Goal: Information Seeking & Learning: Learn about a topic

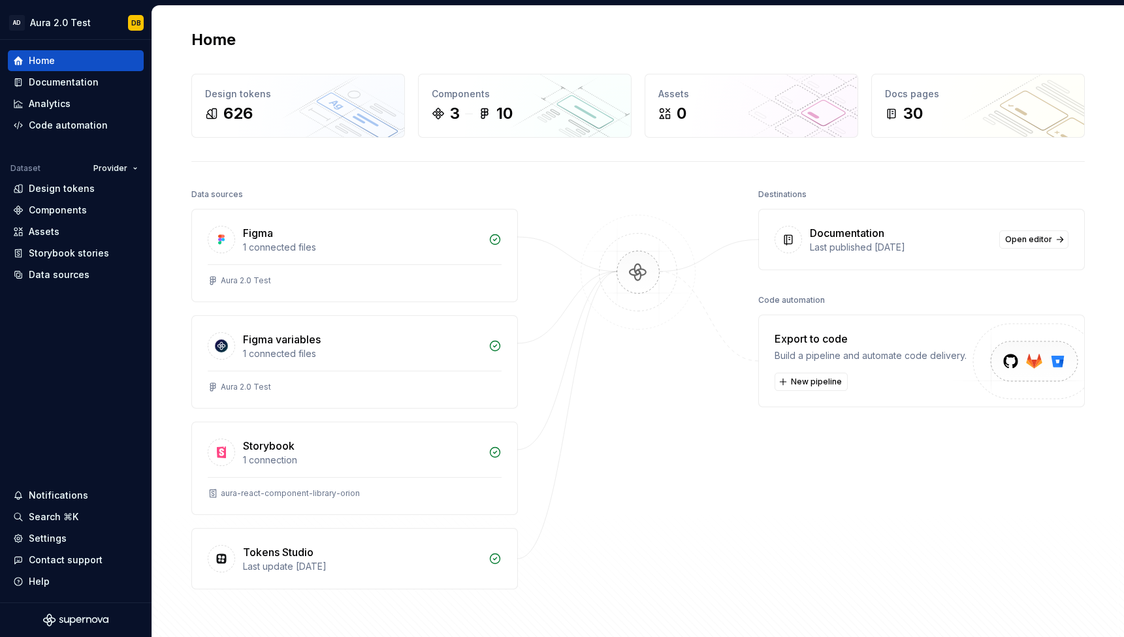
click at [287, 110] on div "626" at bounding box center [298, 113] width 186 height 21
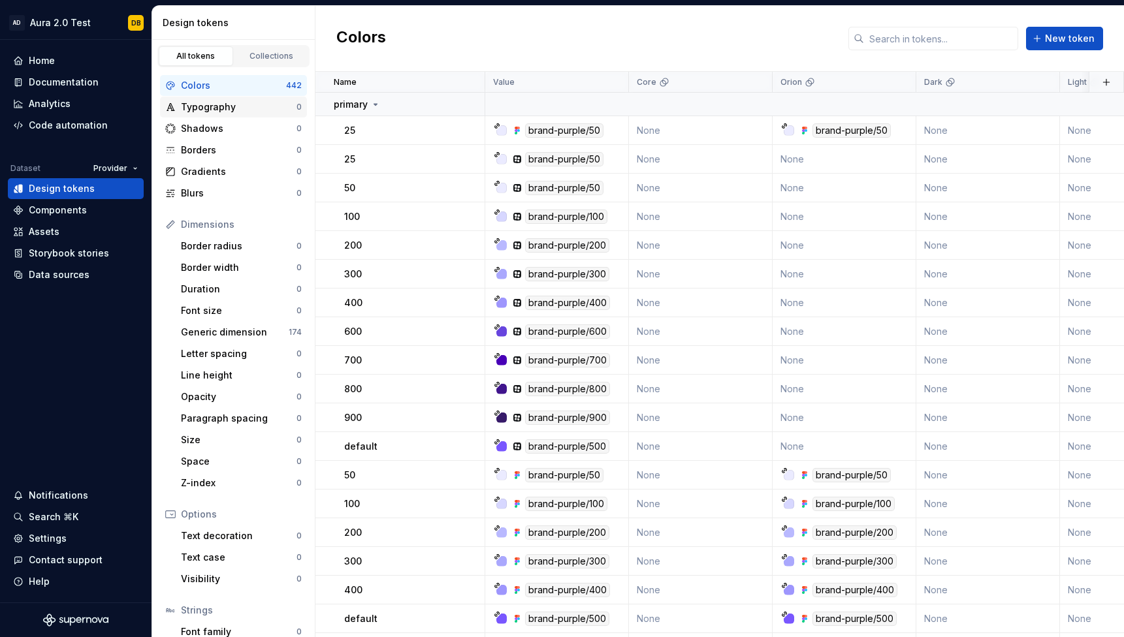
click at [242, 105] on div "Typography" at bounding box center [239, 107] width 116 height 13
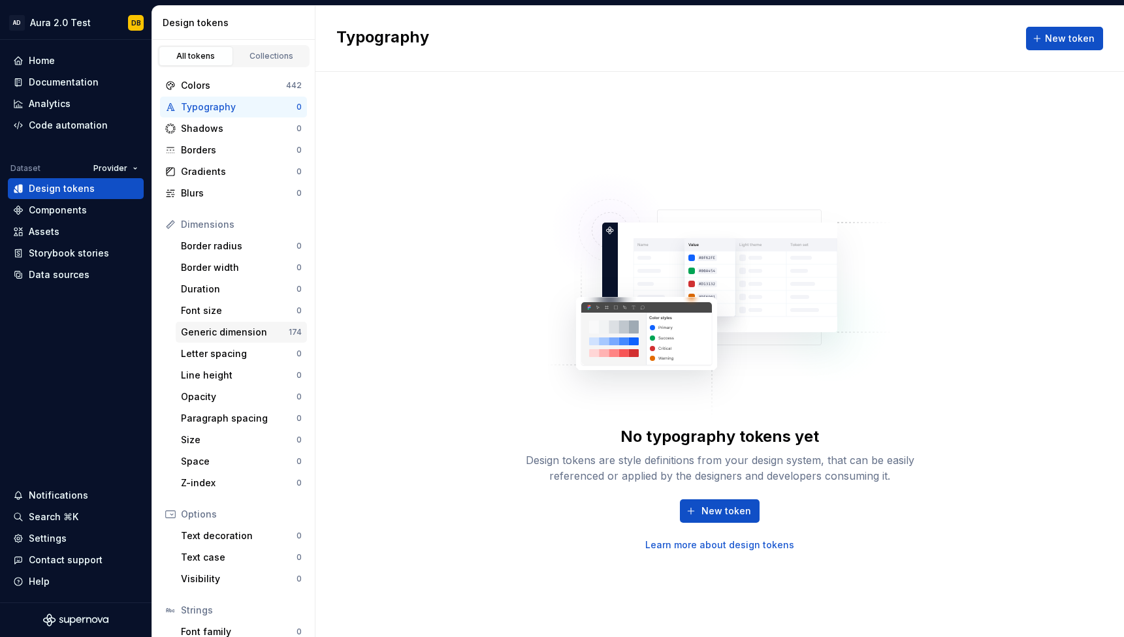
click at [232, 334] on div "Generic dimension" at bounding box center [235, 332] width 108 height 13
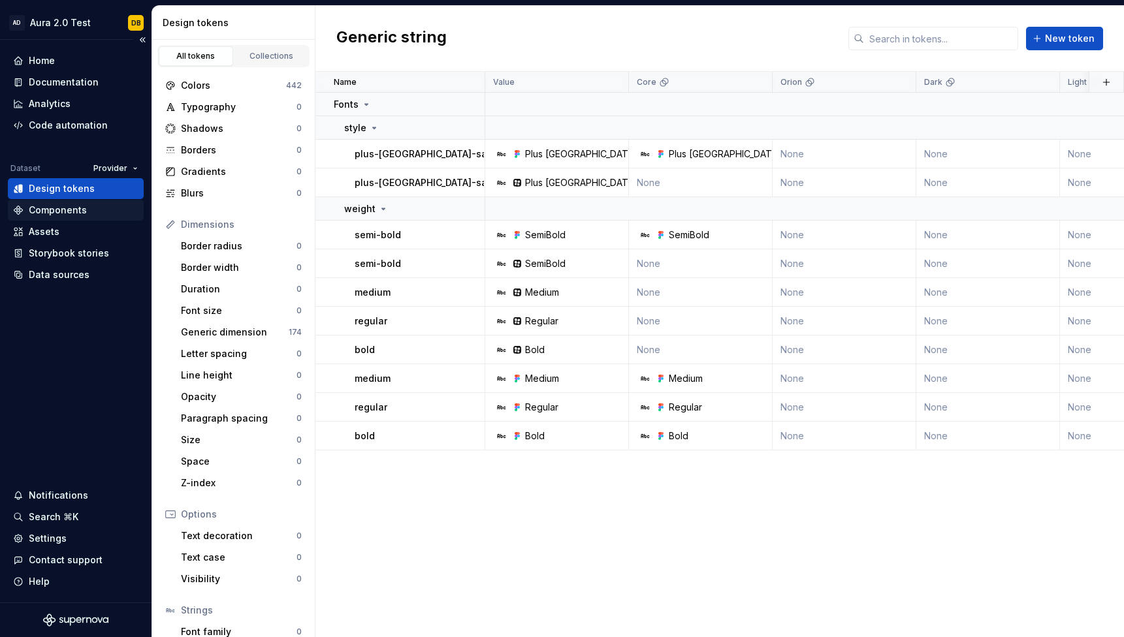
click at [74, 214] on div "Components" at bounding box center [58, 210] width 58 height 13
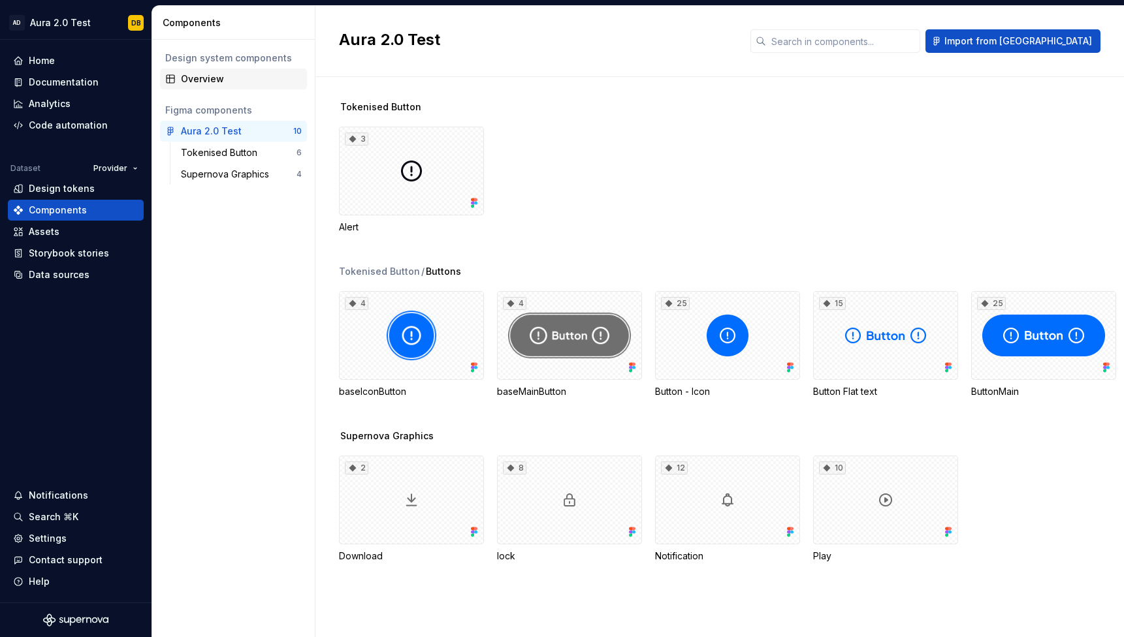
click at [219, 83] on div "Overview" at bounding box center [241, 78] width 121 height 13
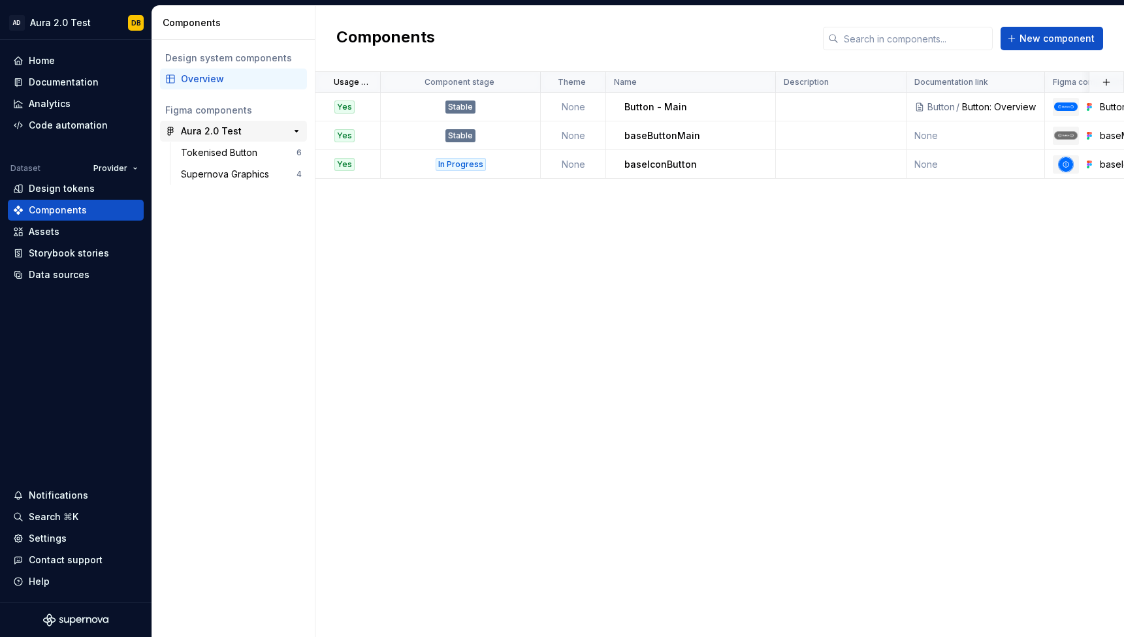
click at [233, 132] on div "Aura 2.0 Test" at bounding box center [211, 131] width 61 height 13
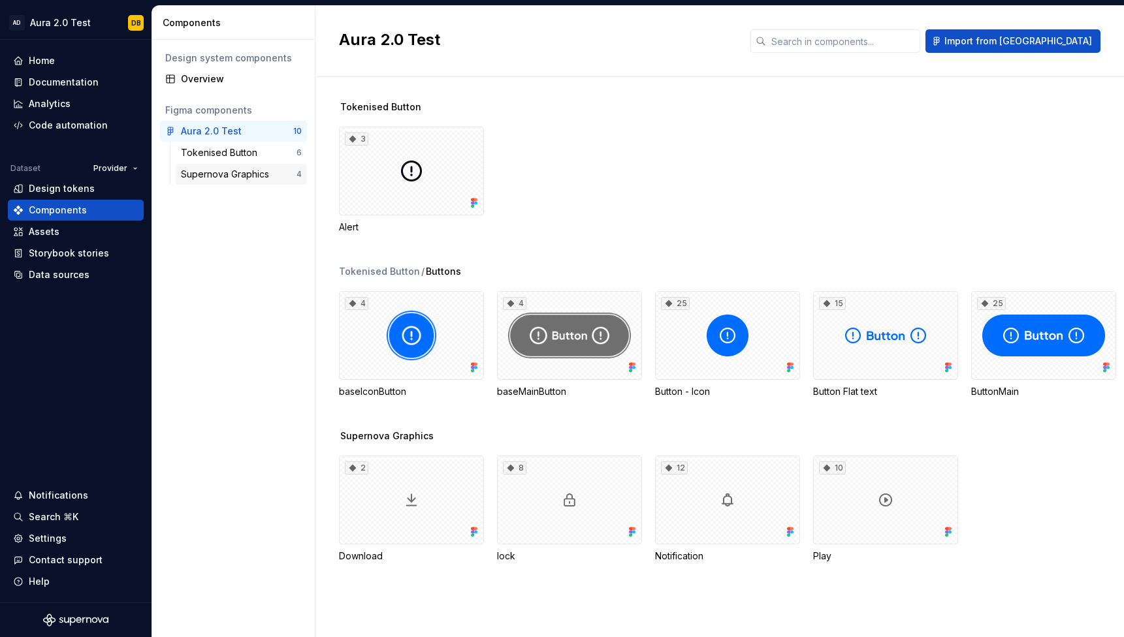
click at [237, 170] on div "Supernova Graphics" at bounding box center [227, 174] width 93 height 13
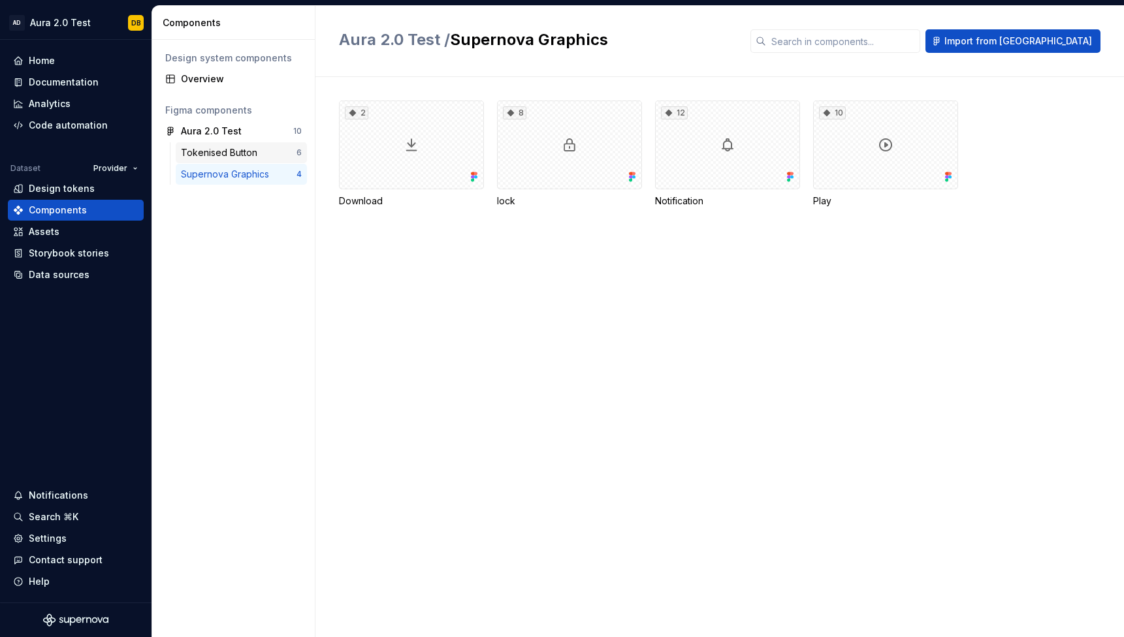
click at [238, 150] on div "Tokenised Button" at bounding box center [222, 152] width 82 height 13
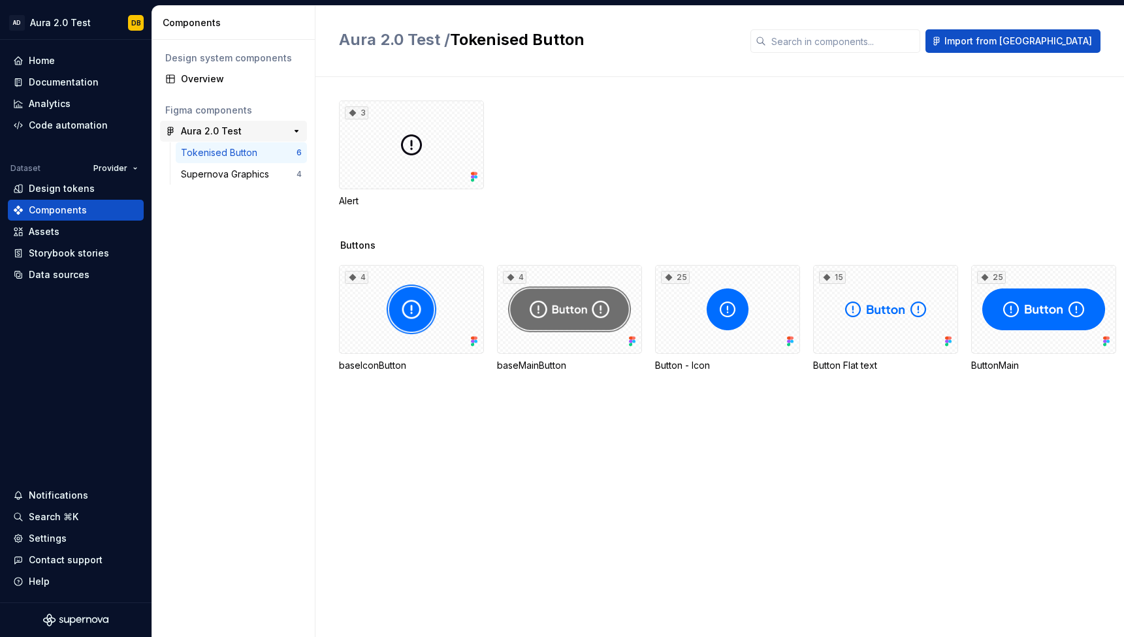
click at [229, 128] on div "Aura 2.0 Test" at bounding box center [211, 131] width 61 height 13
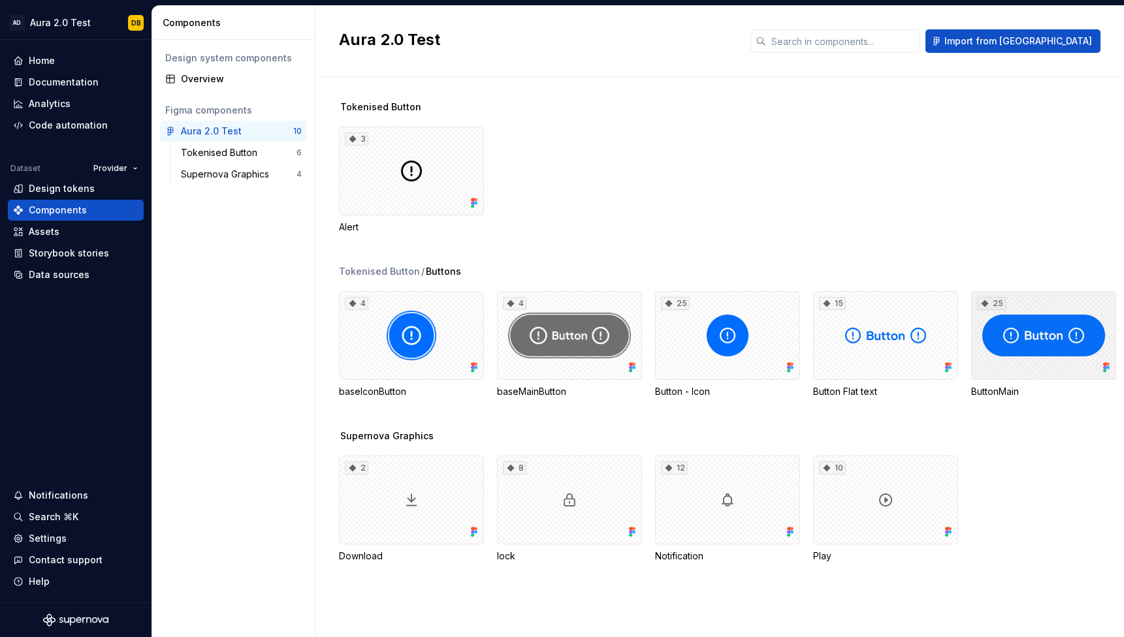
click at [1025, 306] on div "25" at bounding box center [1043, 335] width 145 height 89
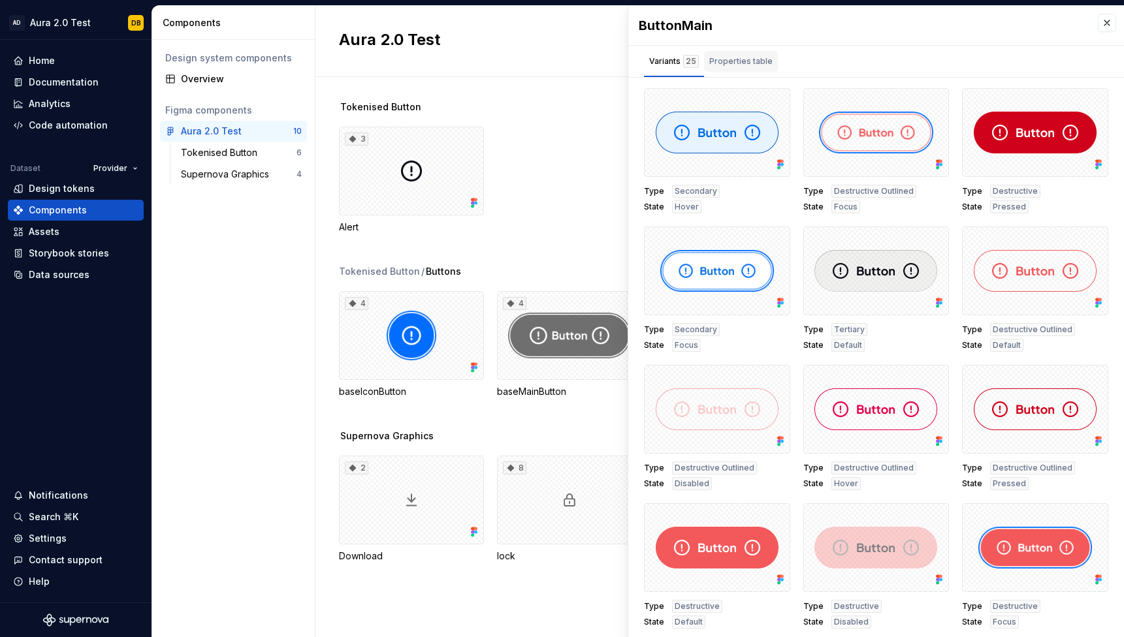
click at [741, 62] on div "Properties table" at bounding box center [740, 61] width 63 height 13
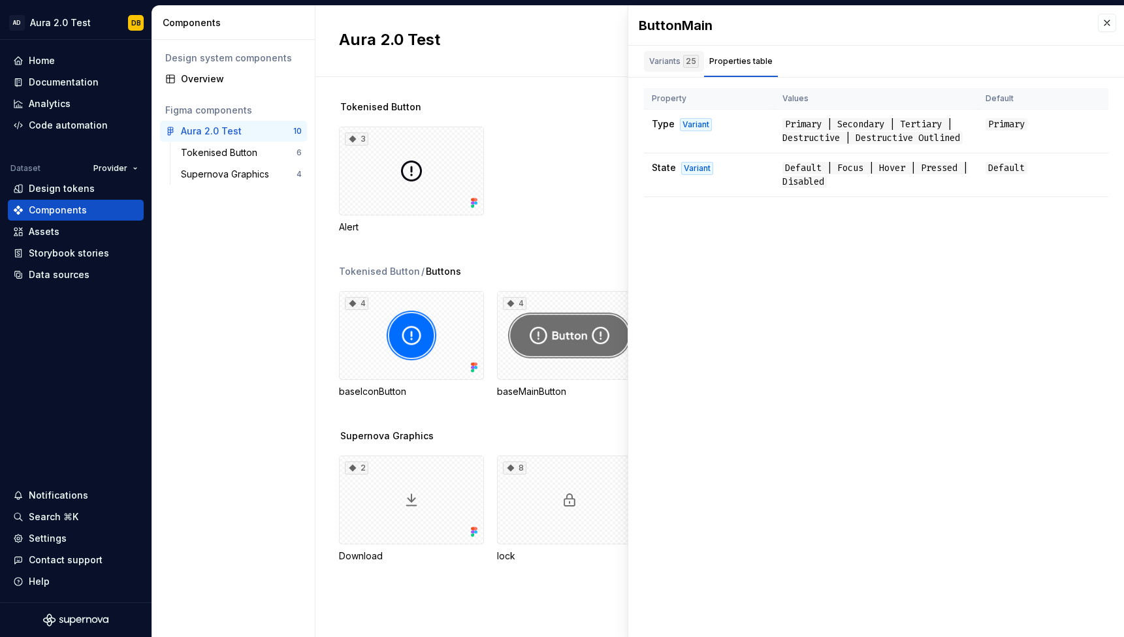
click at [667, 63] on div "Variants 25" at bounding box center [674, 61] width 50 height 13
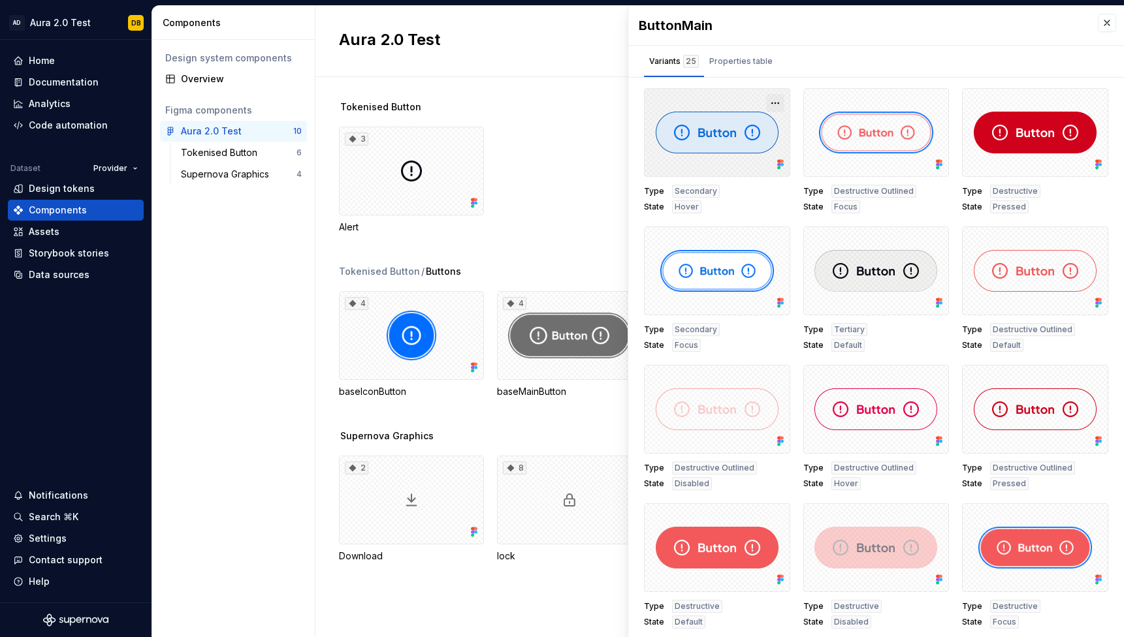
click at [775, 104] on button "button" at bounding box center [775, 103] width 18 height 18
click at [814, 70] on div "Variants 25 Properties table" at bounding box center [876, 61] width 496 height 31
click at [526, 212] on div "3 Alert" at bounding box center [731, 180] width 785 height 107
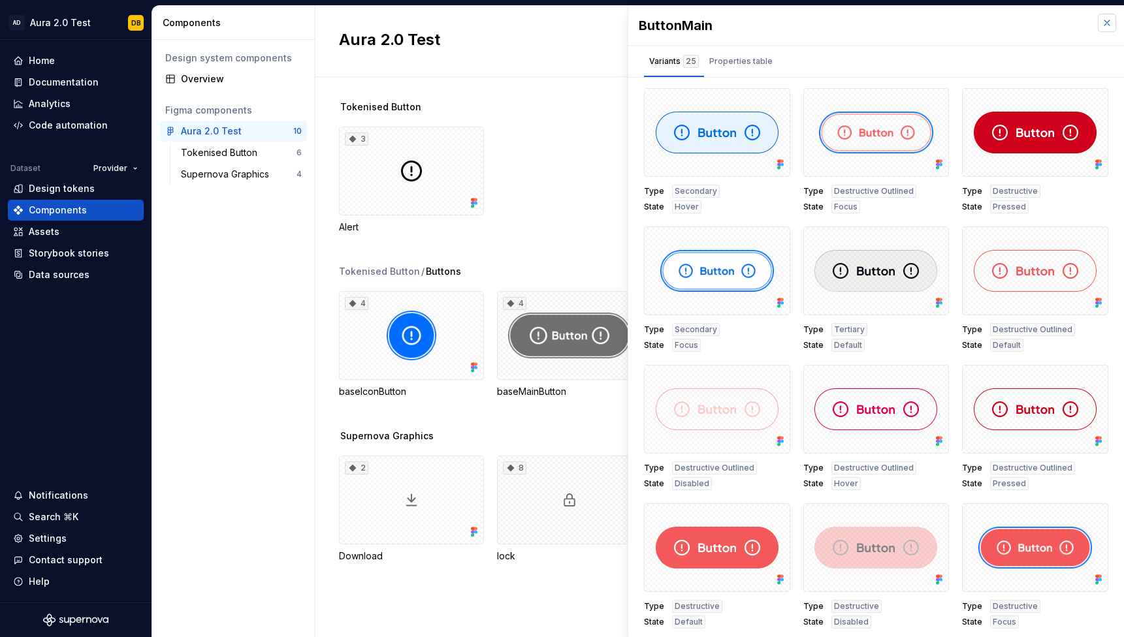
click at [1102, 24] on button "button" at bounding box center [1107, 23] width 18 height 18
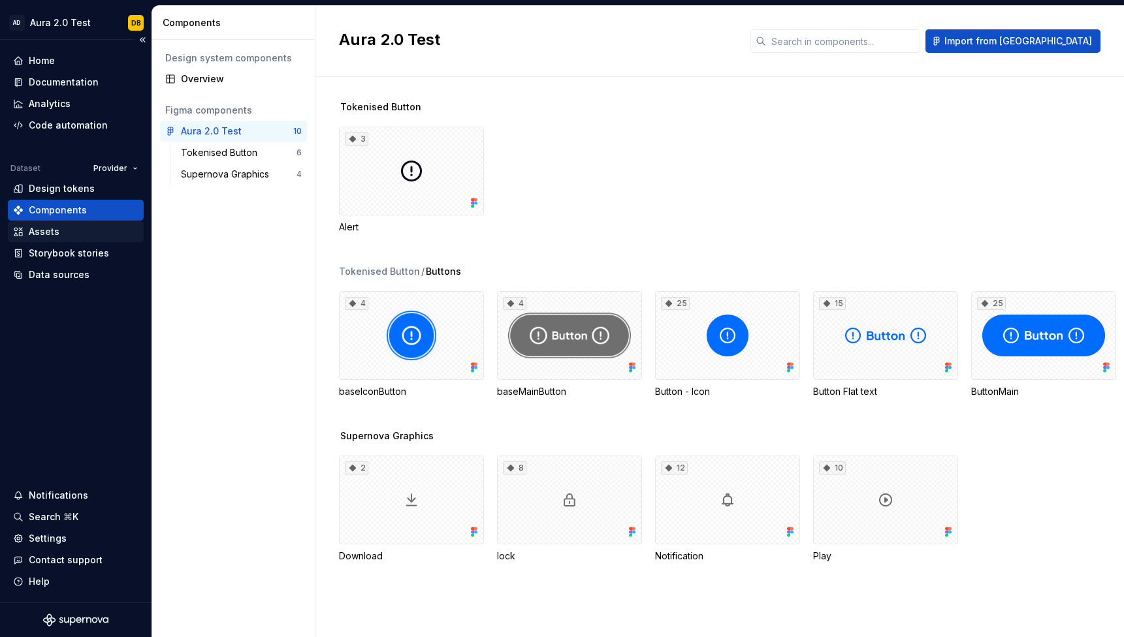
click at [58, 232] on div "Assets" at bounding box center [44, 231] width 31 height 13
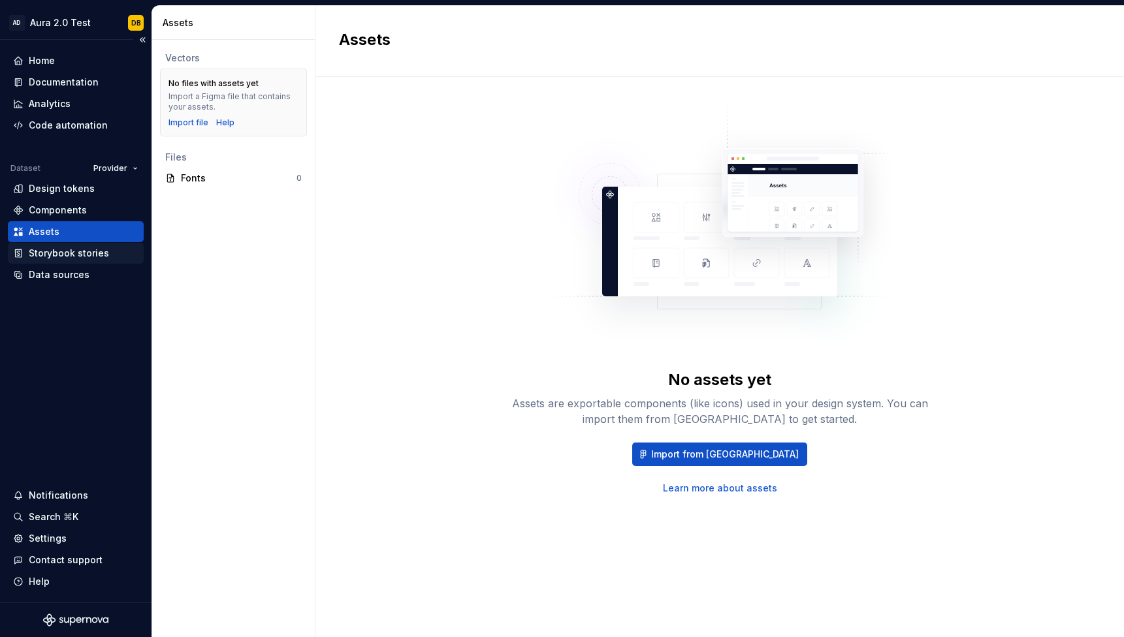
click at [70, 252] on div "Storybook stories" at bounding box center [69, 253] width 80 height 13
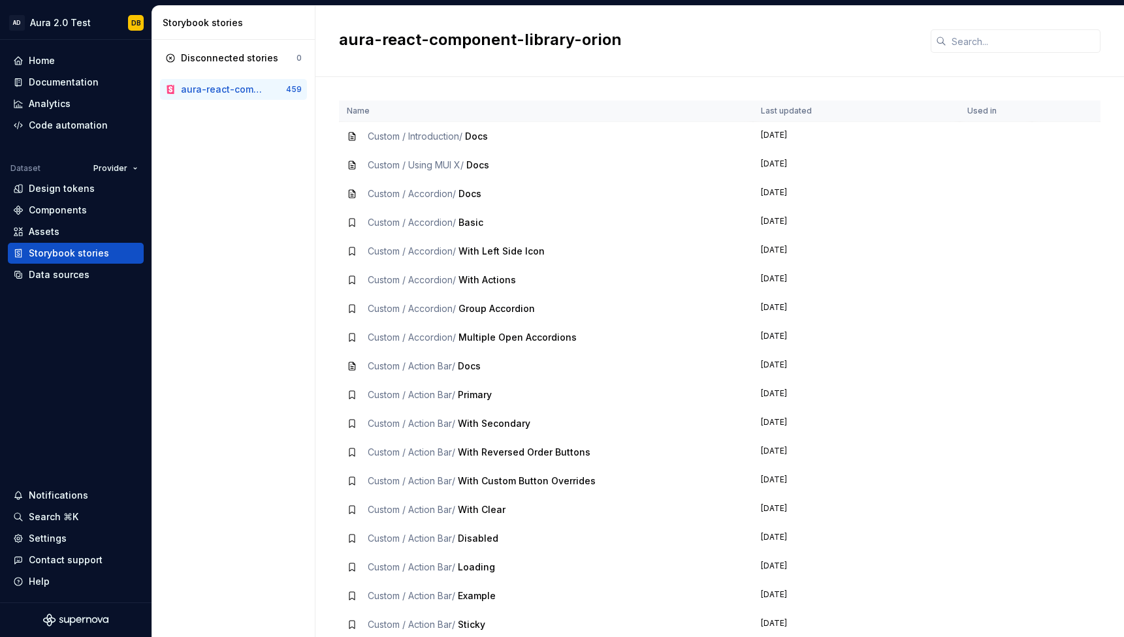
click at [486, 138] on span "Docs" at bounding box center [476, 136] width 23 height 11
click at [438, 163] on span "Custom / Using MUI X /" at bounding box center [416, 164] width 96 height 11
click at [436, 132] on span "Custom / Introduction /" at bounding box center [415, 136] width 95 height 11
click at [372, 138] on span "Custom / Introduction /" at bounding box center [415, 136] width 95 height 11
click at [87, 275] on div "Data sources" at bounding box center [75, 274] width 125 height 13
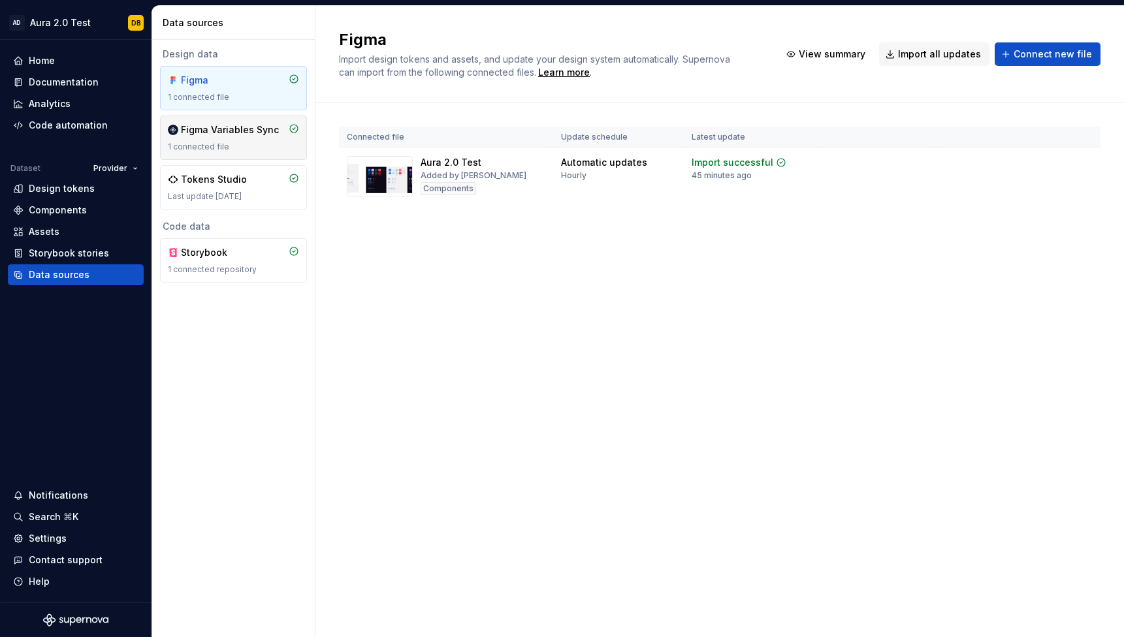
click at [231, 135] on div "Figma Variables Sync" at bounding box center [230, 129] width 98 height 13
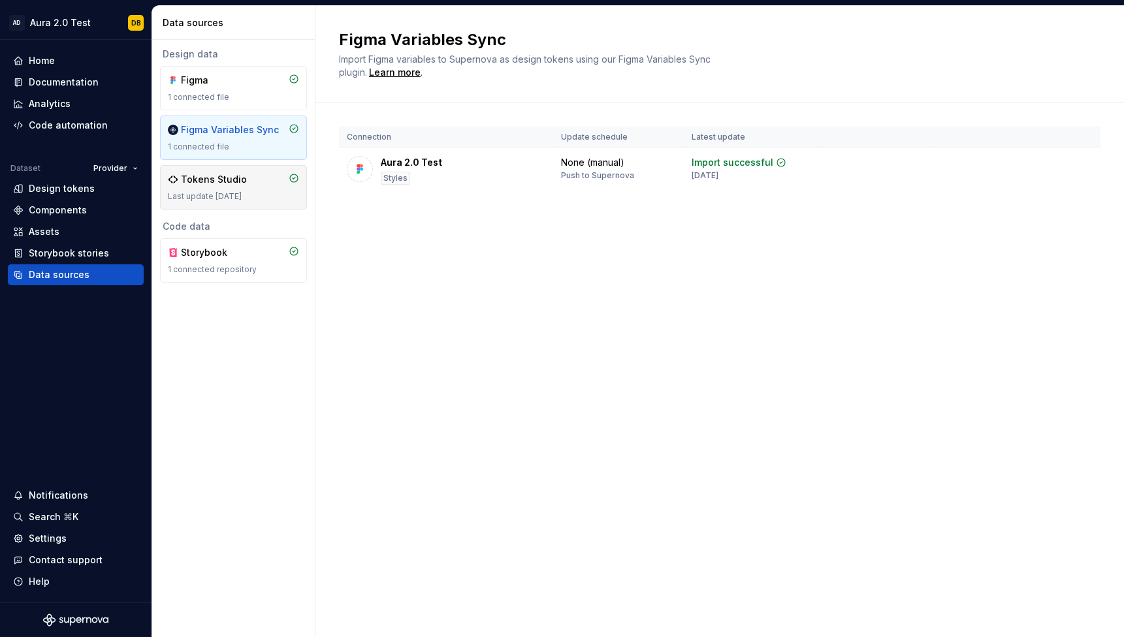
click at [221, 179] on div "Tokens Studio" at bounding box center [214, 179] width 66 height 13
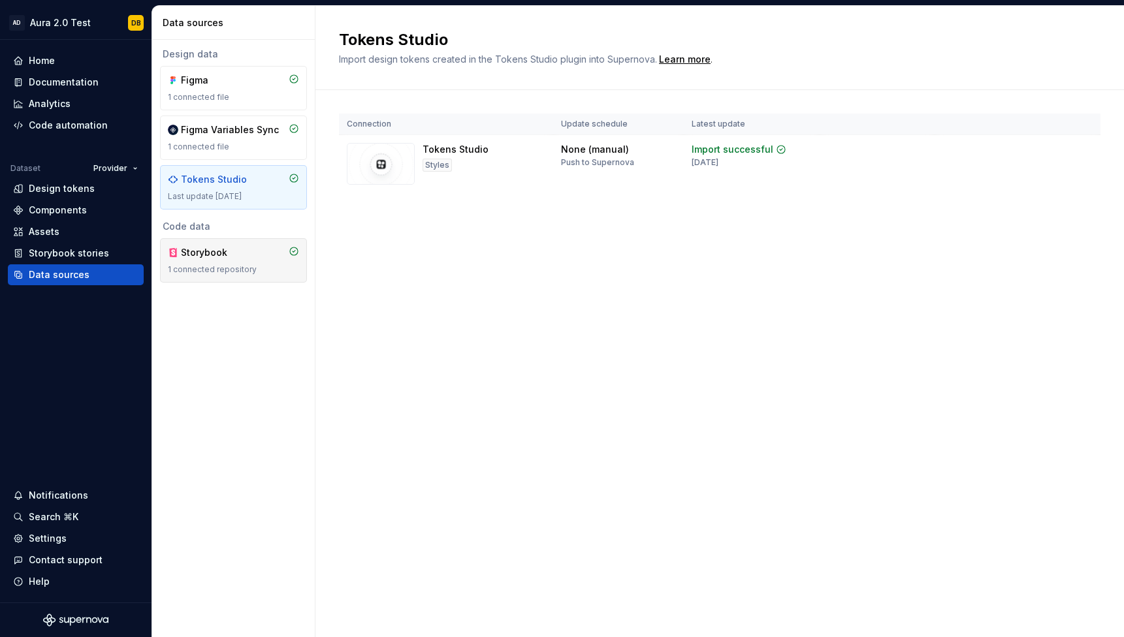
click at [223, 252] on div "Storybook" at bounding box center [212, 252] width 63 height 13
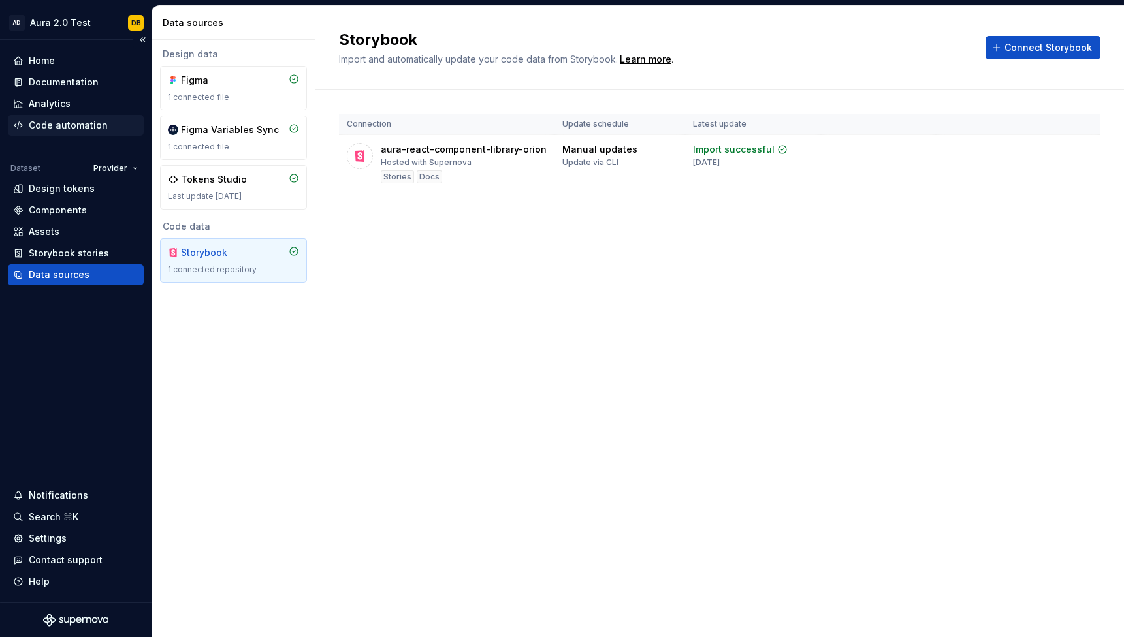
click at [63, 125] on div "Code automation" at bounding box center [68, 125] width 79 height 13
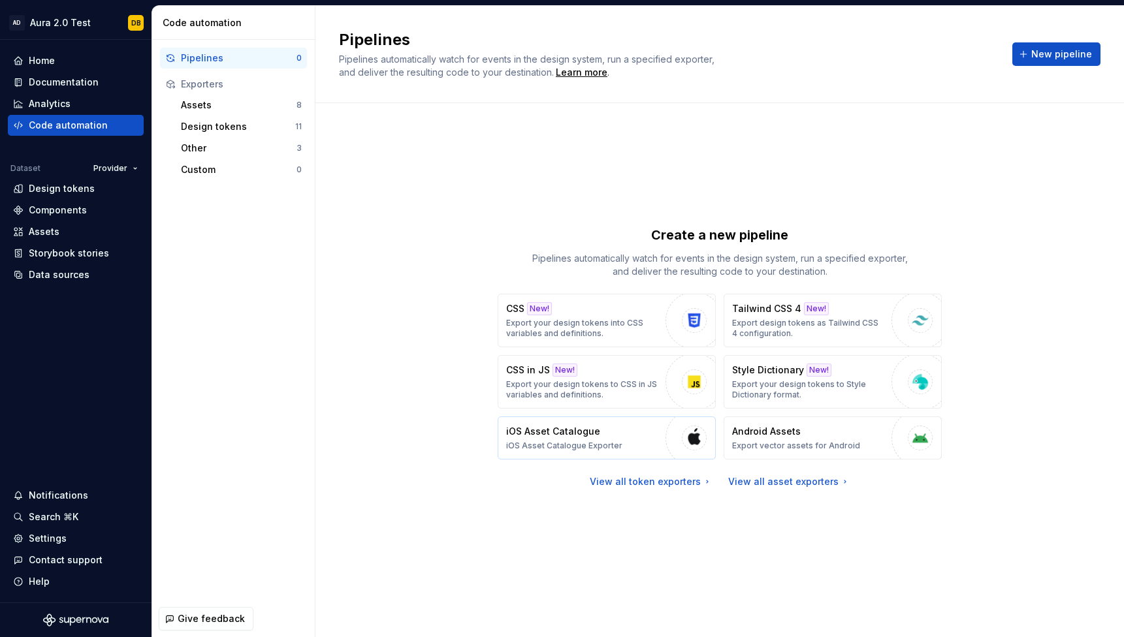
click at [564, 434] on p "iOS Asset Catalogue" at bounding box center [553, 431] width 94 height 13
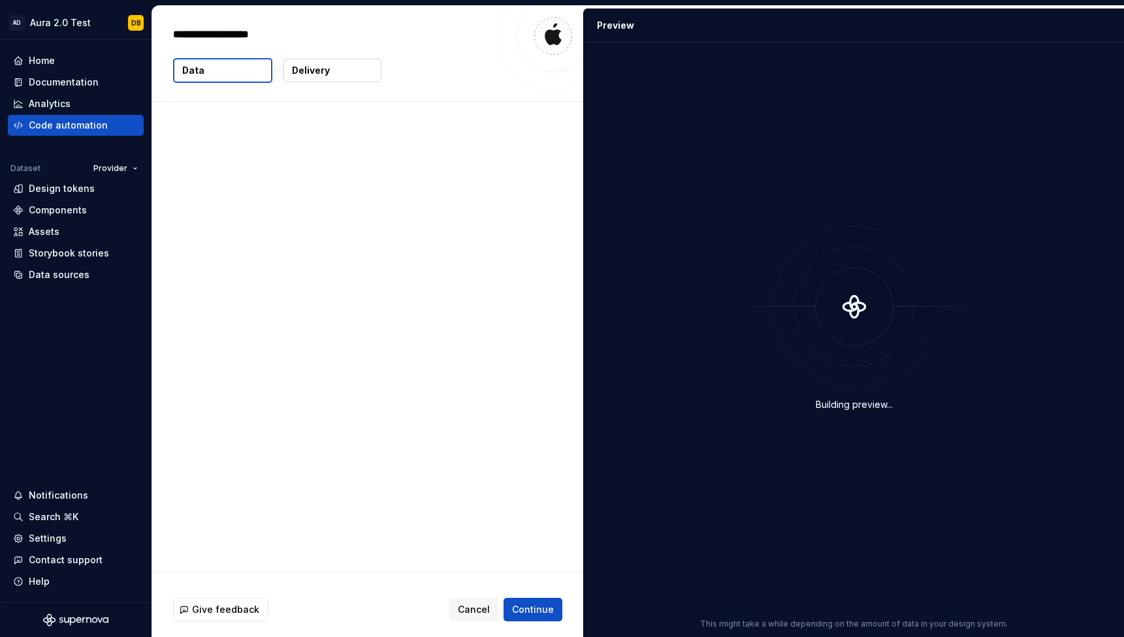
type textarea "*"
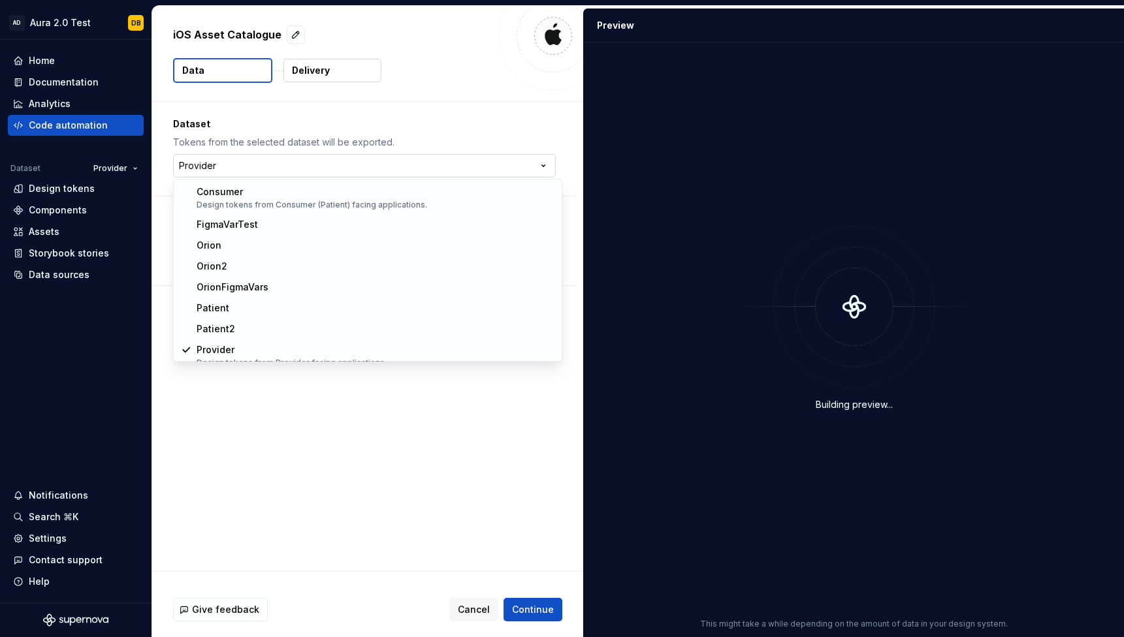
click at [550, 172] on html "**********" at bounding box center [562, 318] width 1124 height 637
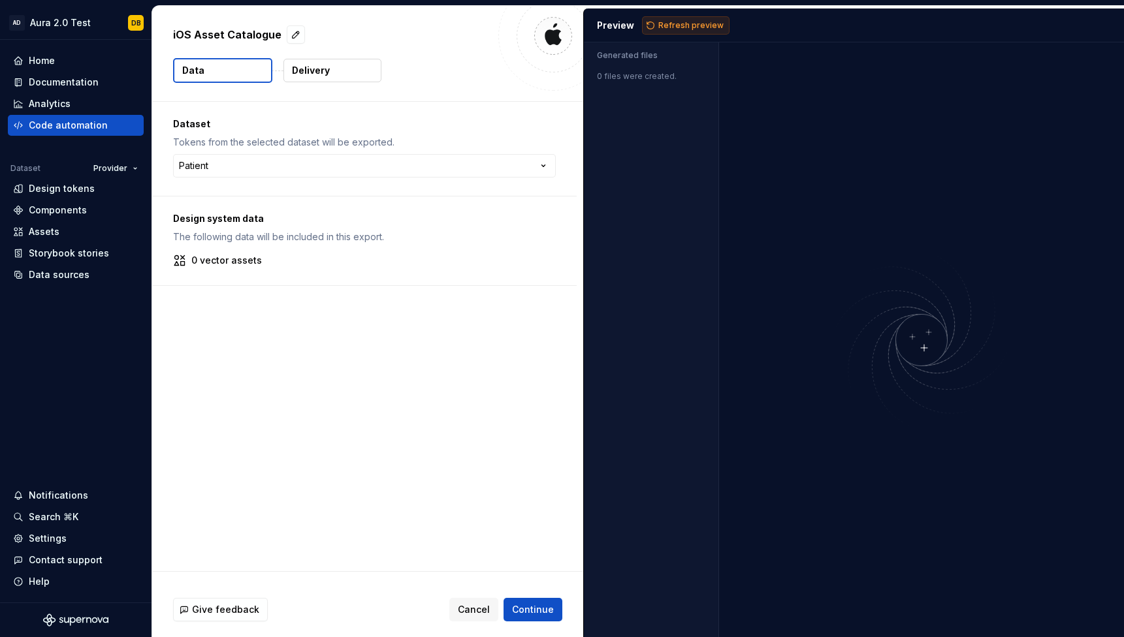
click at [661, 25] on span "Refresh preview" at bounding box center [690, 25] width 65 height 10
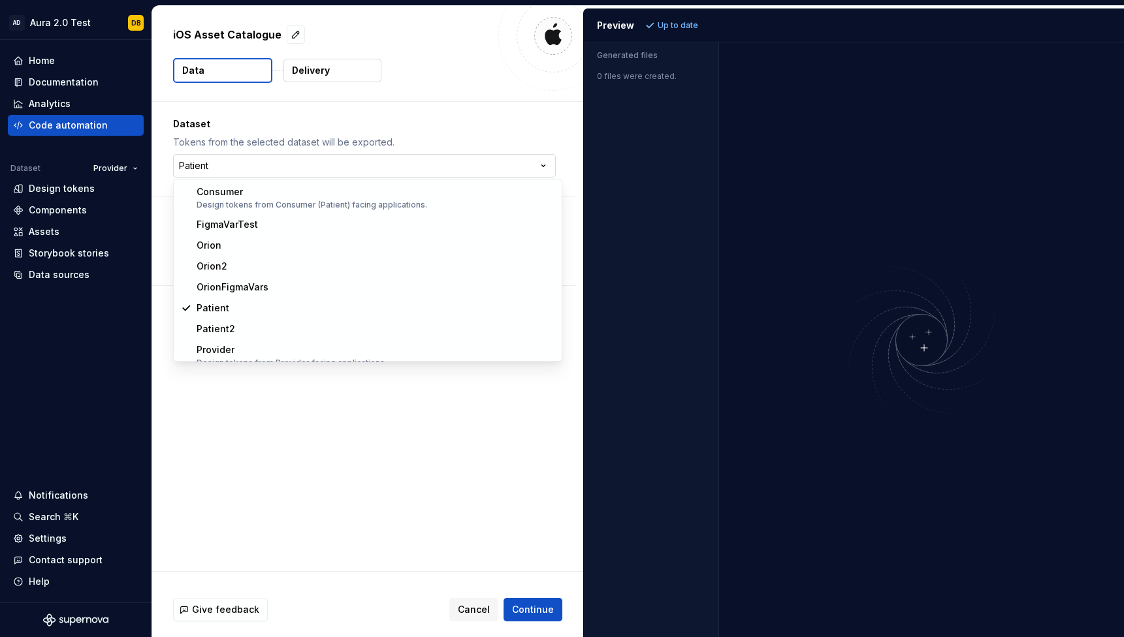
click at [546, 172] on html "**********" at bounding box center [562, 318] width 1124 height 637
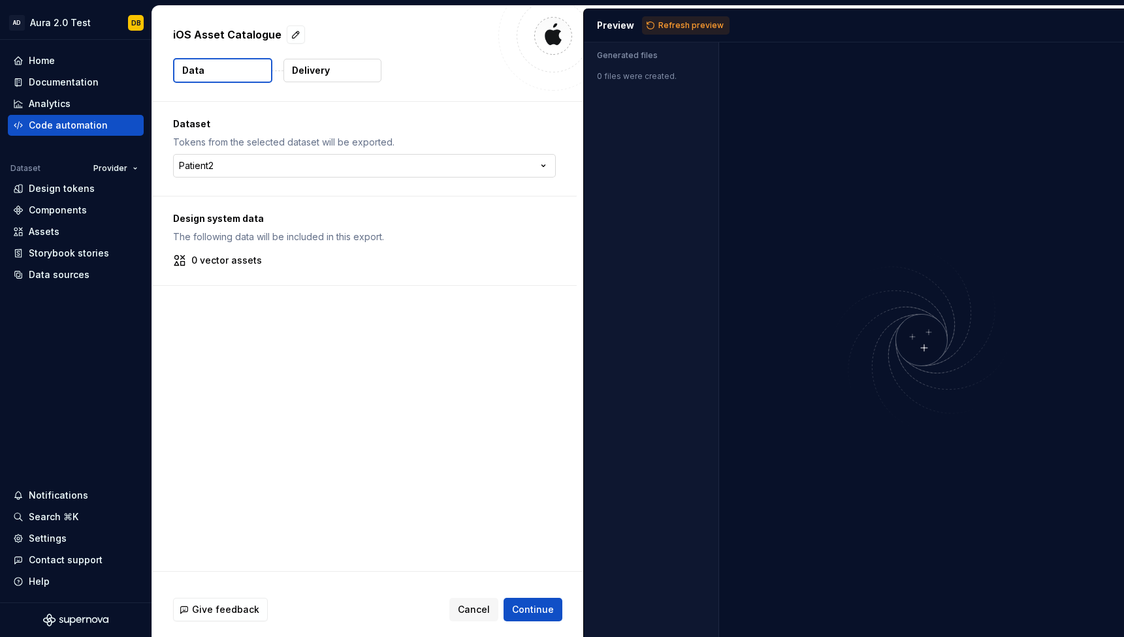
click at [550, 170] on html "**********" at bounding box center [562, 318] width 1124 height 637
click at [683, 26] on span "Refresh preview" at bounding box center [690, 25] width 65 height 10
click at [549, 163] on html "**********" at bounding box center [562, 318] width 1124 height 637
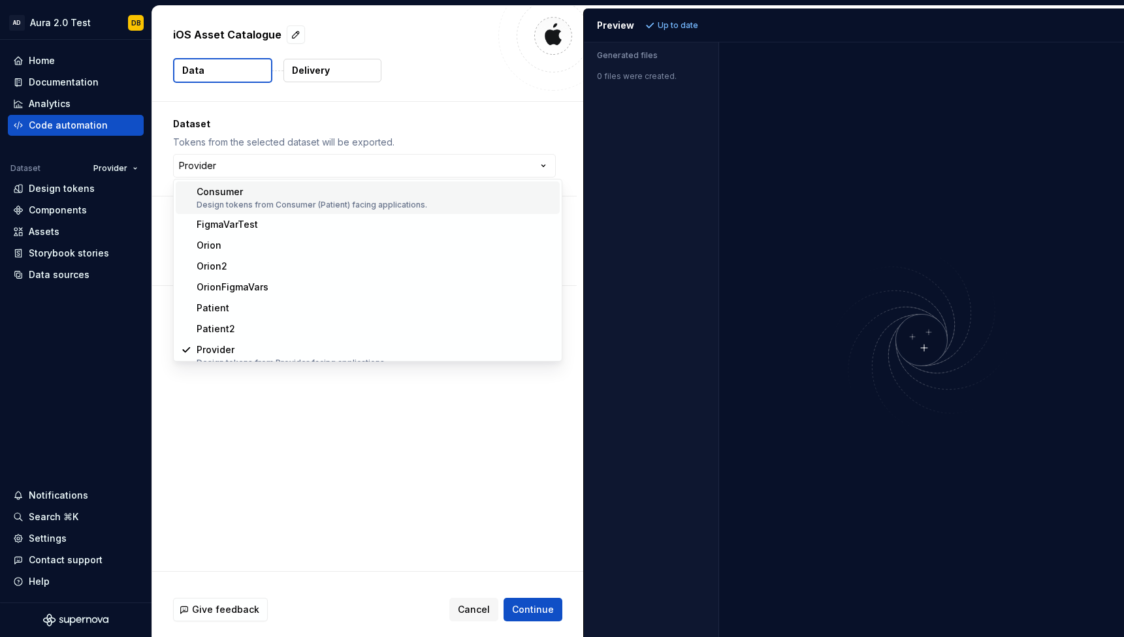
select select "**********"
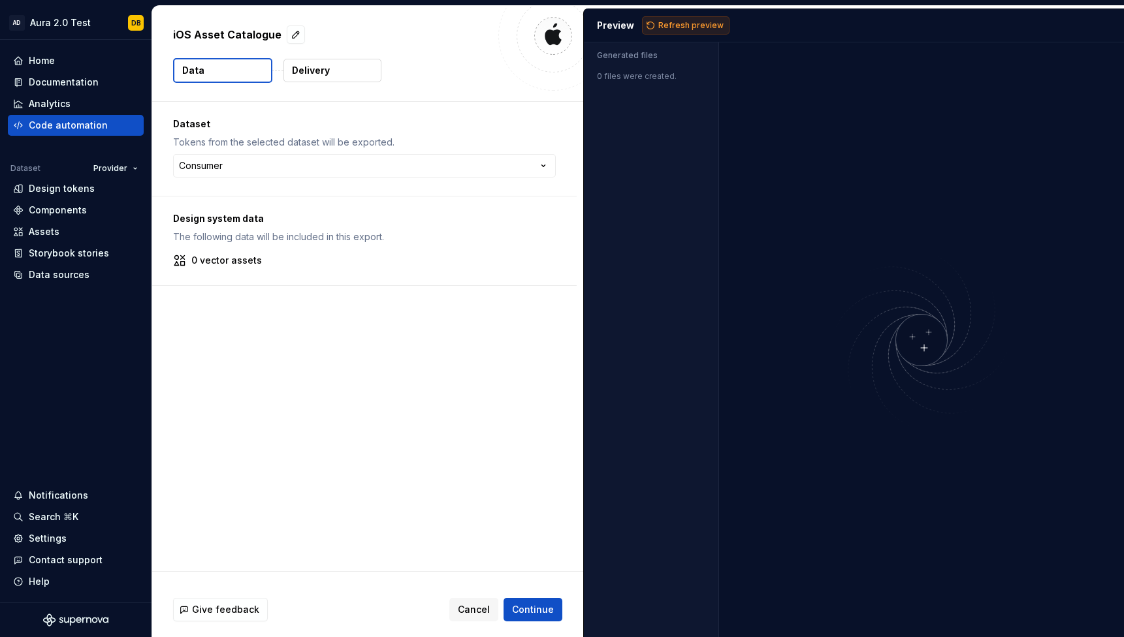
click at [682, 24] on span "Refresh preview" at bounding box center [690, 25] width 65 height 10
click at [339, 70] on button "Delivery" at bounding box center [332, 71] width 98 height 24
click at [323, 70] on p "Delivery" at bounding box center [311, 70] width 38 height 13
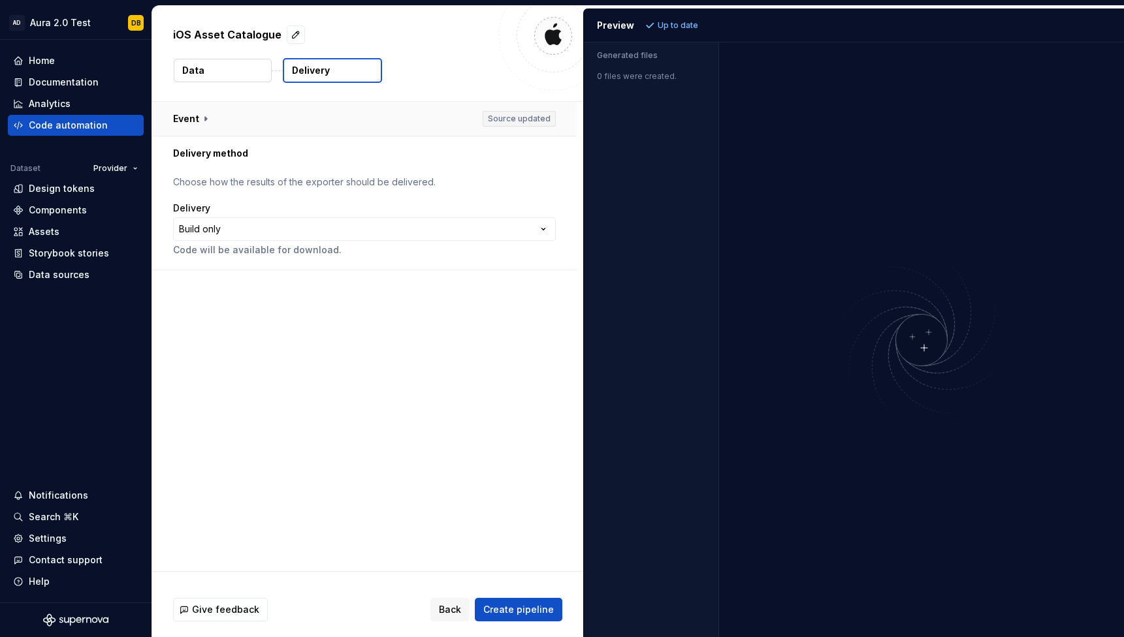
click at [204, 119] on button "button" at bounding box center [364, 119] width 424 height 34
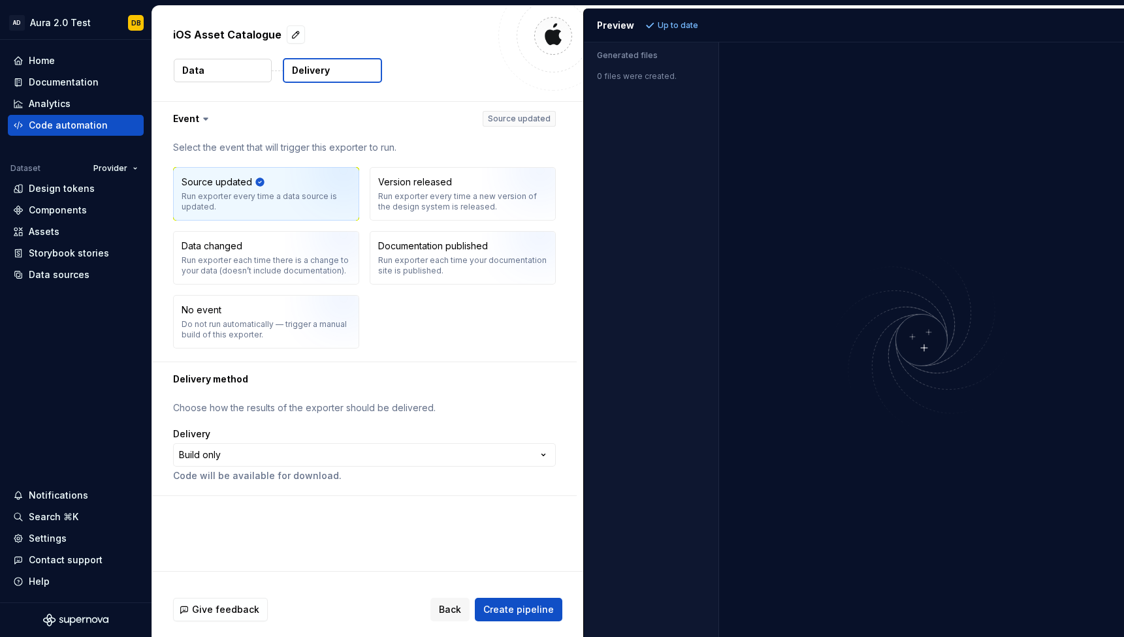
click at [267, 404] on p "Choose how the results of the exporter should be delivered." at bounding box center [364, 408] width 383 height 13
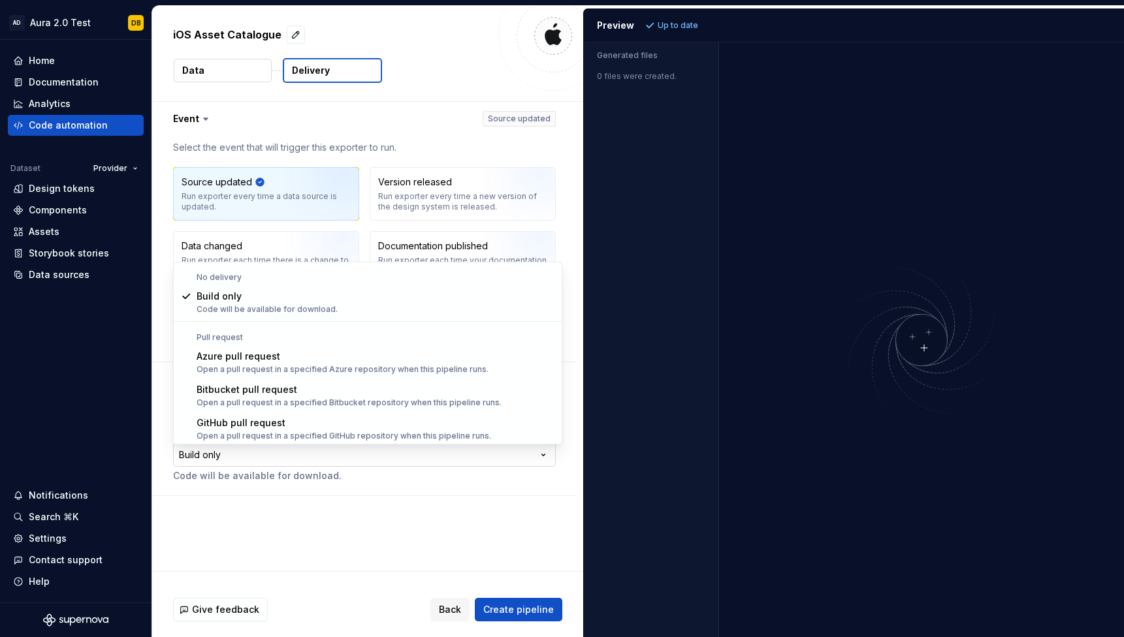
click at [274, 460] on html "**********" at bounding box center [562, 318] width 1124 height 637
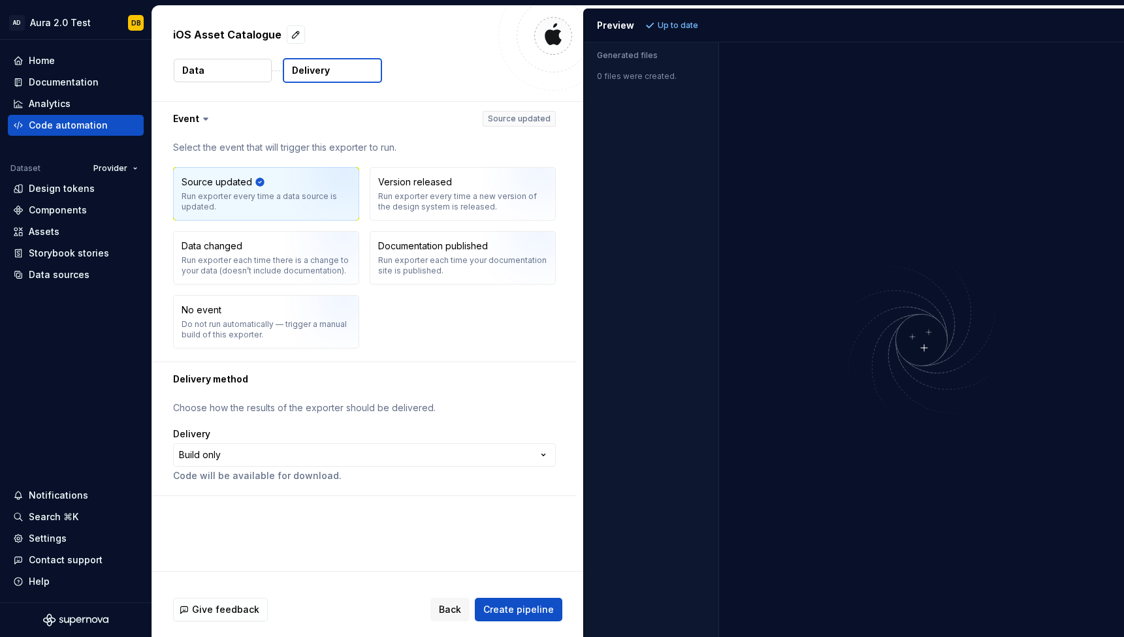
click at [268, 520] on html "**********" at bounding box center [562, 318] width 1124 height 637
click at [252, 66] on button "Data" at bounding box center [223, 71] width 98 height 24
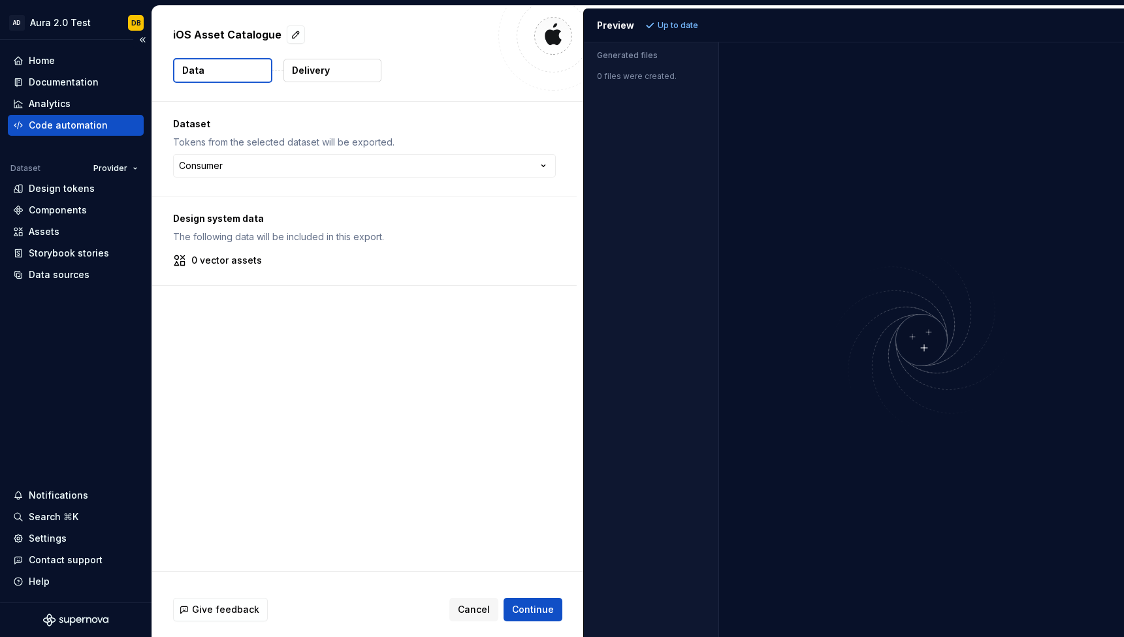
click at [93, 127] on div "Code automation" at bounding box center [68, 125] width 79 height 13
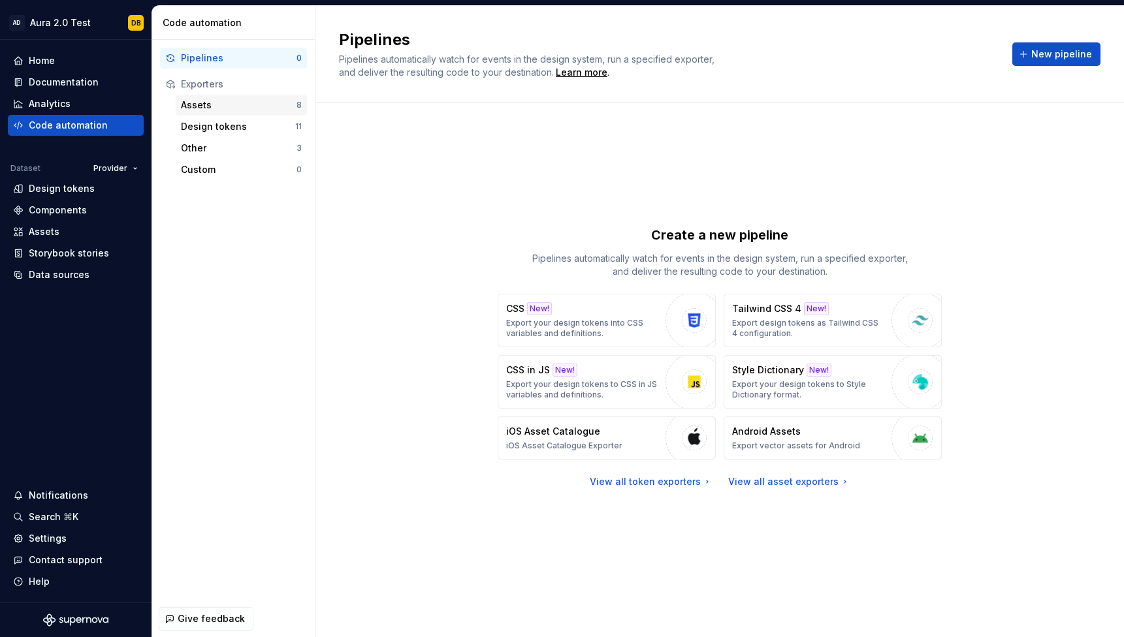
click at [238, 108] on div "Assets" at bounding box center [239, 105] width 116 height 13
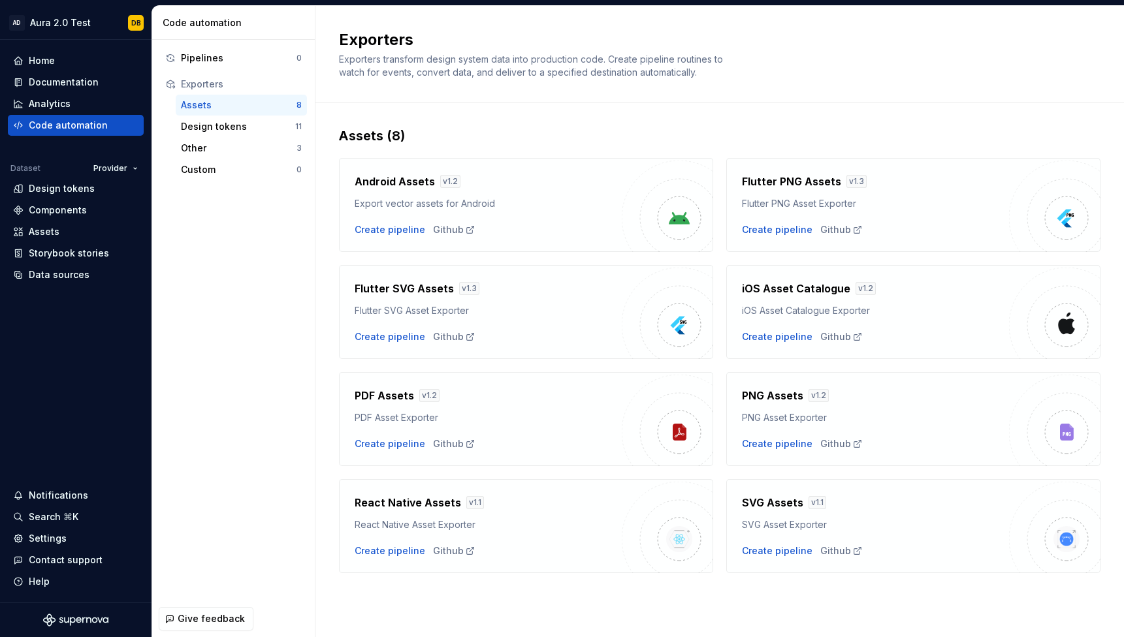
click at [787, 289] on h4 "iOS Asset Catalogue" at bounding box center [796, 289] width 108 height 16
click at [789, 308] on div "iOS Asset Catalogue Exporter" at bounding box center [875, 310] width 267 height 13
click at [206, 131] on div "Design tokens" at bounding box center [238, 126] width 114 height 13
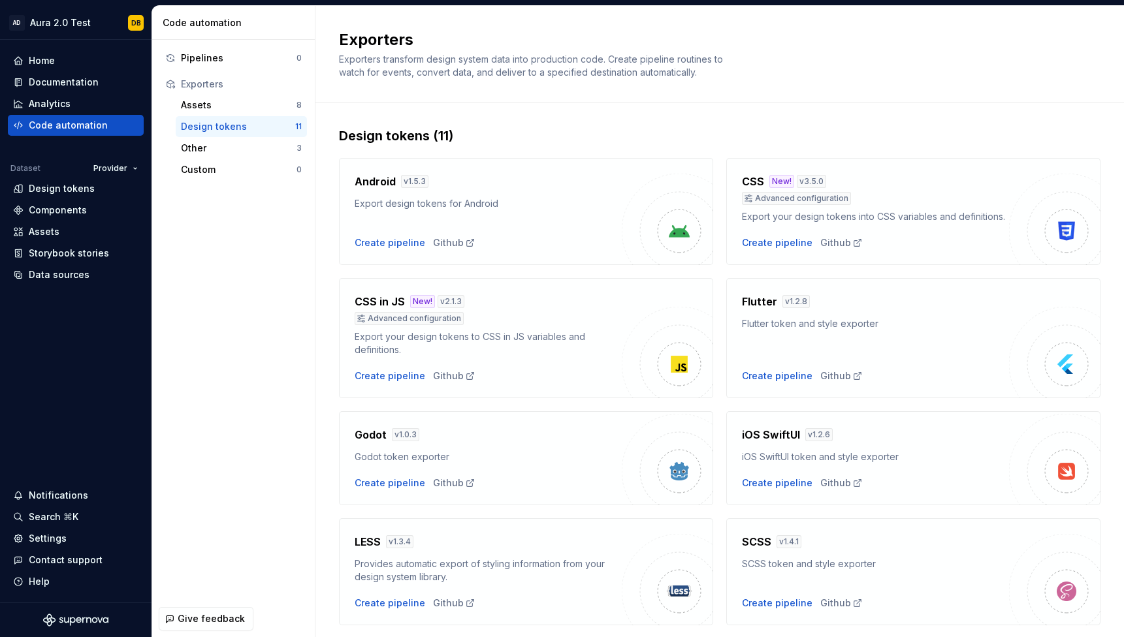
click at [850, 451] on div "iOS SwiftUI token and style exporter" at bounding box center [875, 457] width 267 height 13
click at [767, 427] on h4 "iOS SwiftUI" at bounding box center [771, 435] width 58 height 16
click at [217, 154] on div "Other" at bounding box center [239, 148] width 116 height 13
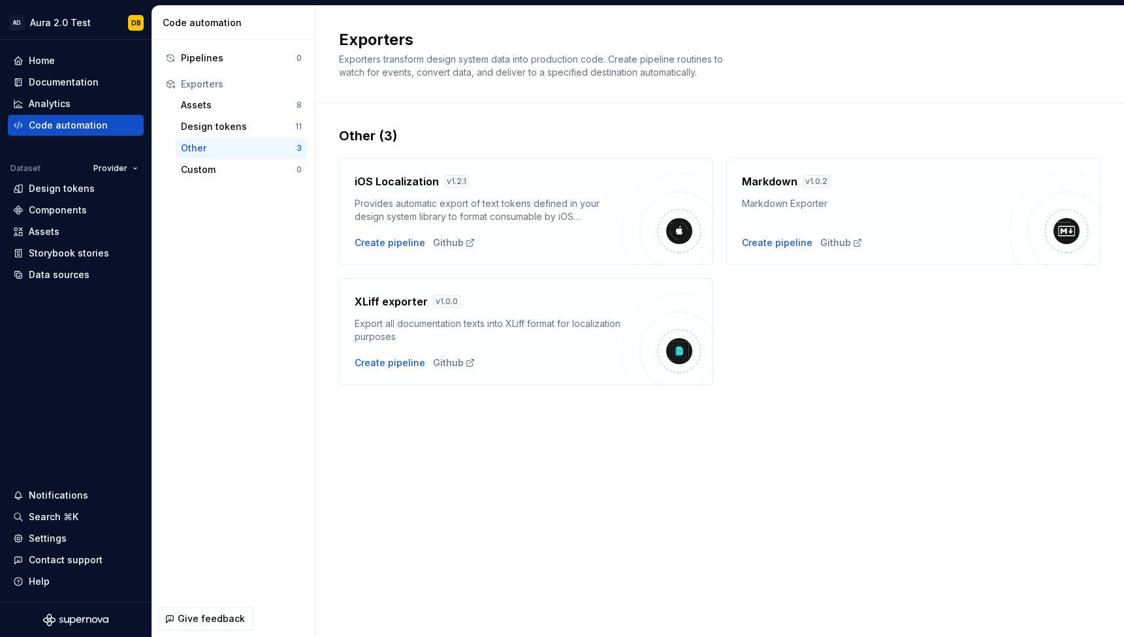
click at [487, 215] on div "Provides automatic export of text tokens defined in your design system library …" at bounding box center [488, 210] width 267 height 26
click at [79, 105] on div "Analytics" at bounding box center [75, 103] width 125 height 13
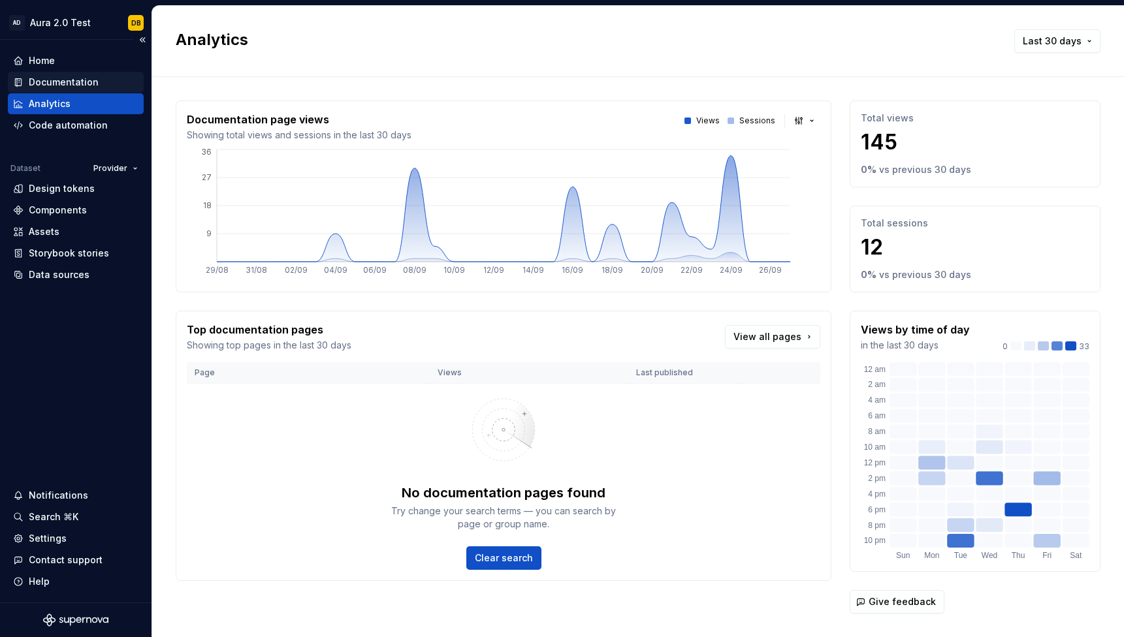
click at [87, 84] on div "Documentation" at bounding box center [64, 82] width 70 height 13
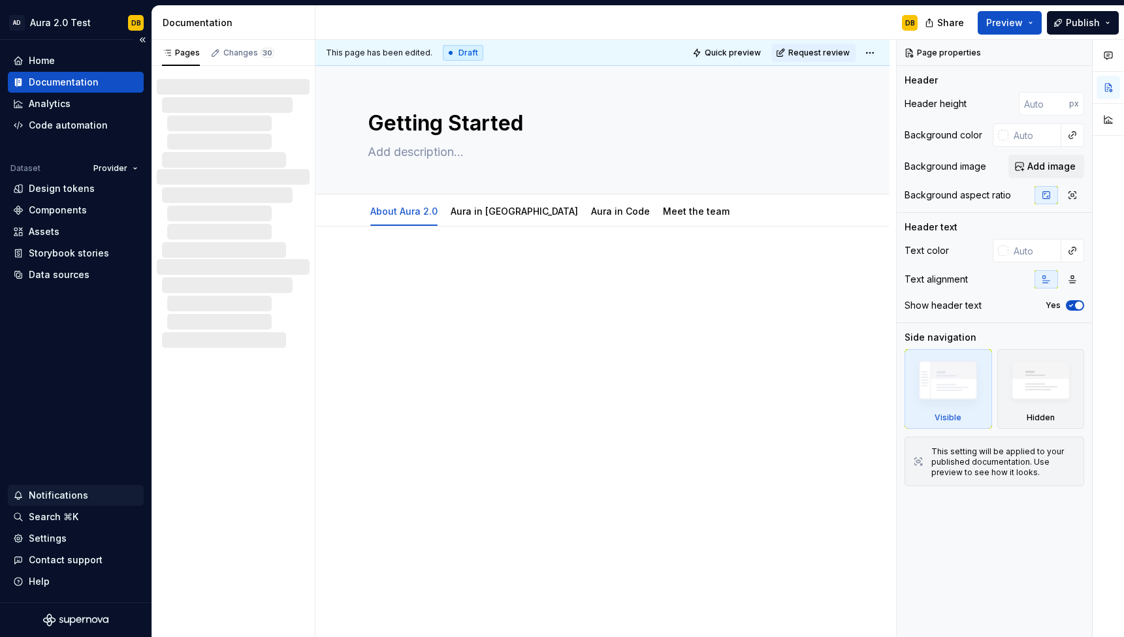
click at [76, 493] on div "Notifications" at bounding box center [58, 495] width 59 height 13
click at [74, 498] on html "AD Aura 2.0 Test DB Home Documentation Analytics Code automation Dataset Provid…" at bounding box center [562, 318] width 1124 height 637
click at [243, 53] on div "Changes 30" at bounding box center [248, 53] width 51 height 10
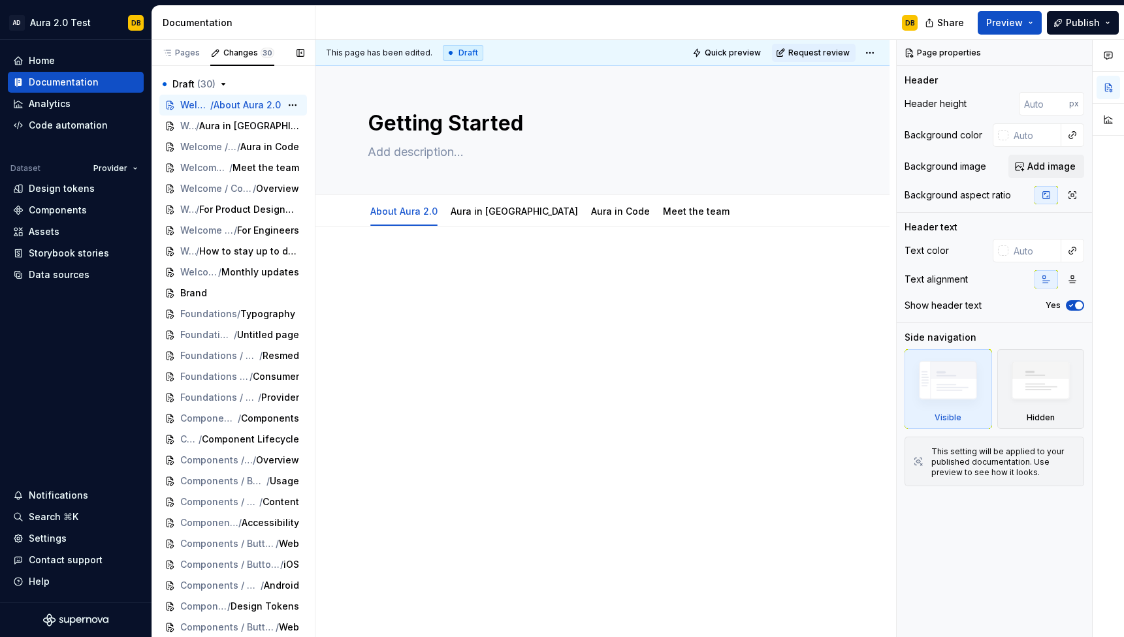
click at [230, 104] on span "About Aura 2.0" at bounding box center [247, 105] width 67 height 13
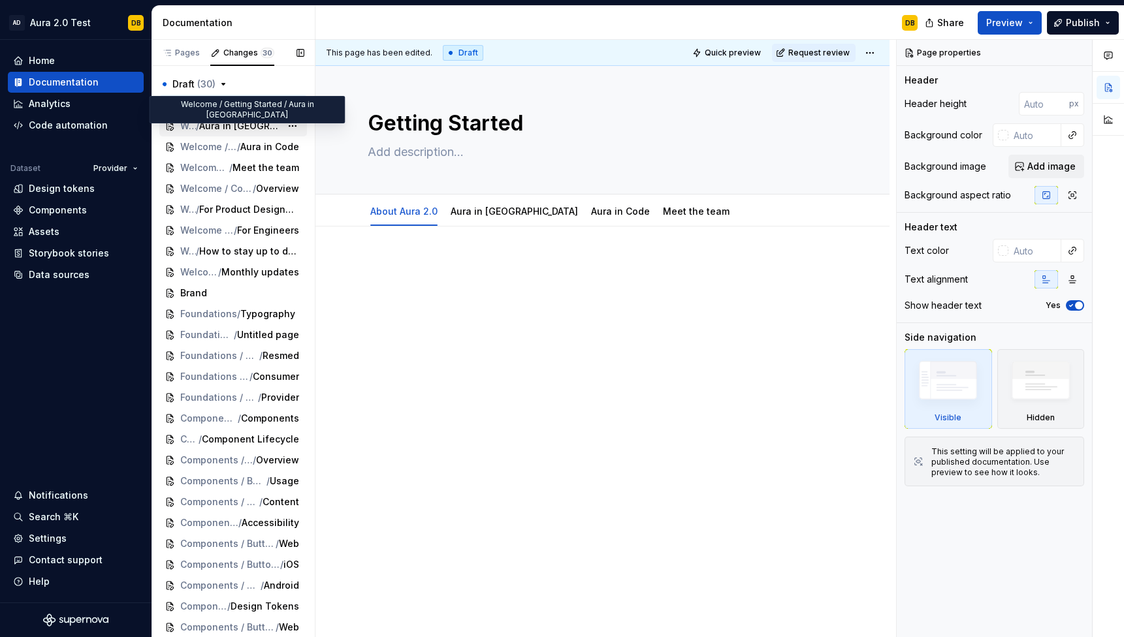
click at [230, 132] on span "Aura in [GEOGRAPHIC_DATA]" at bounding box center [240, 125] width 82 height 13
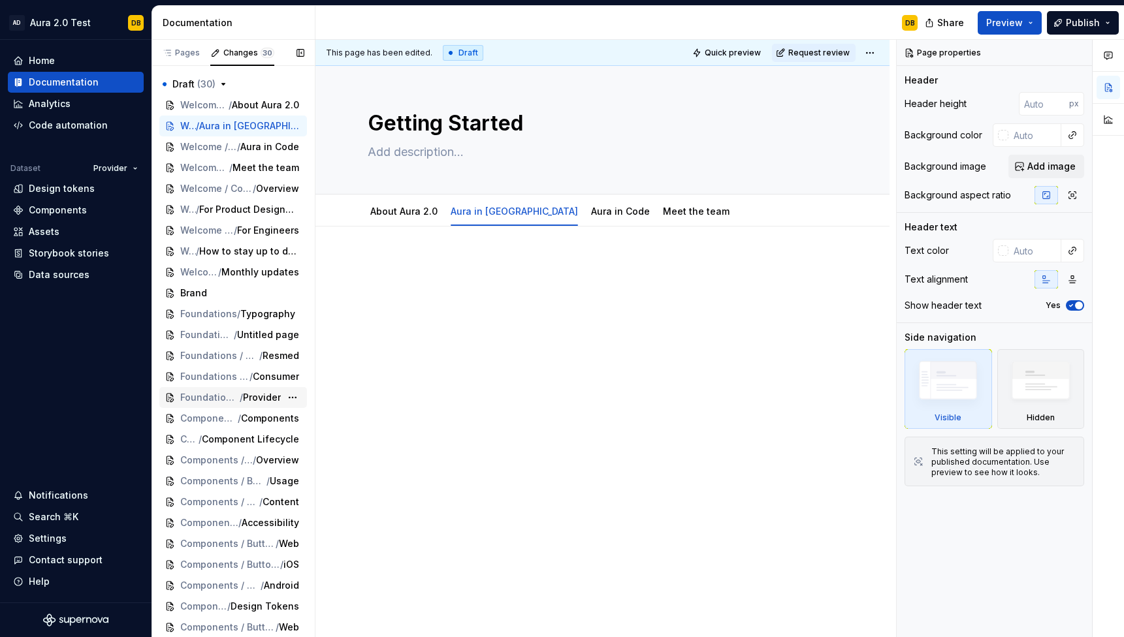
click at [254, 398] on span "Provider" at bounding box center [262, 397] width 38 height 13
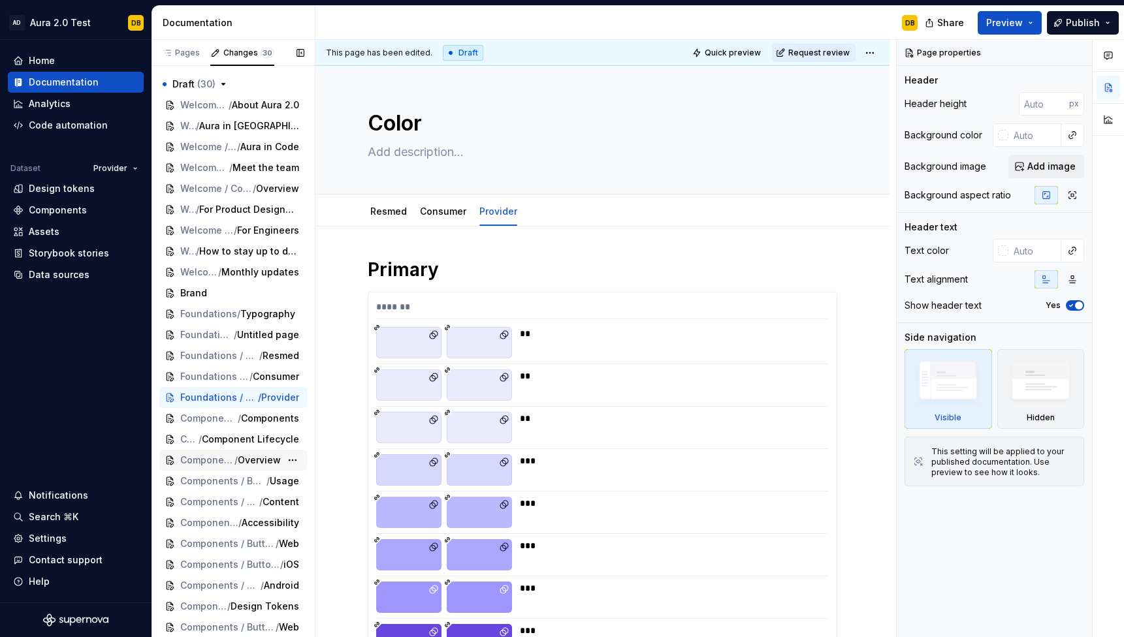
click at [264, 465] on span "Overview" at bounding box center [259, 460] width 43 height 13
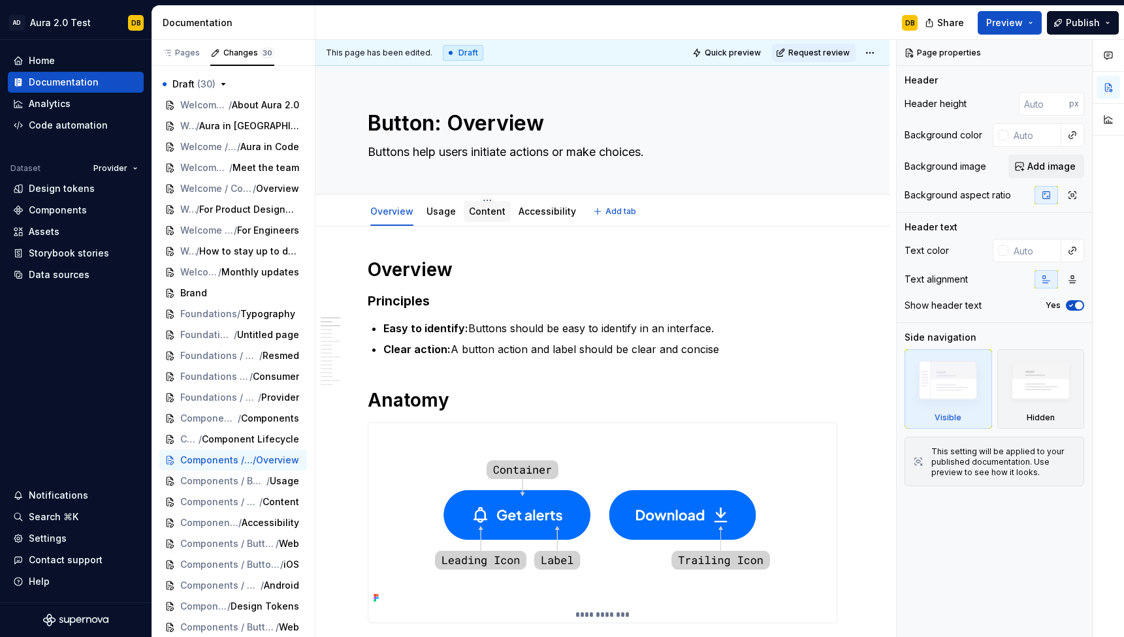
click at [483, 205] on div "Content" at bounding box center [487, 211] width 37 height 13
click at [438, 213] on link "Usage" at bounding box center [440, 211] width 29 height 11
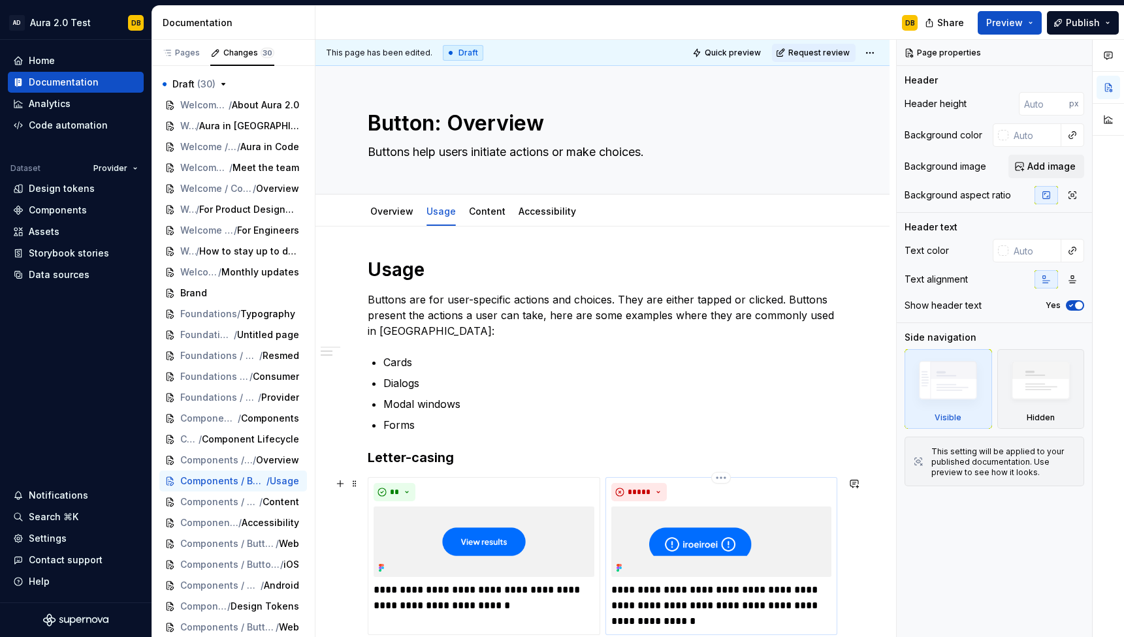
click at [717, 582] on p "**********" at bounding box center [721, 605] width 221 height 47
type textarea "*"
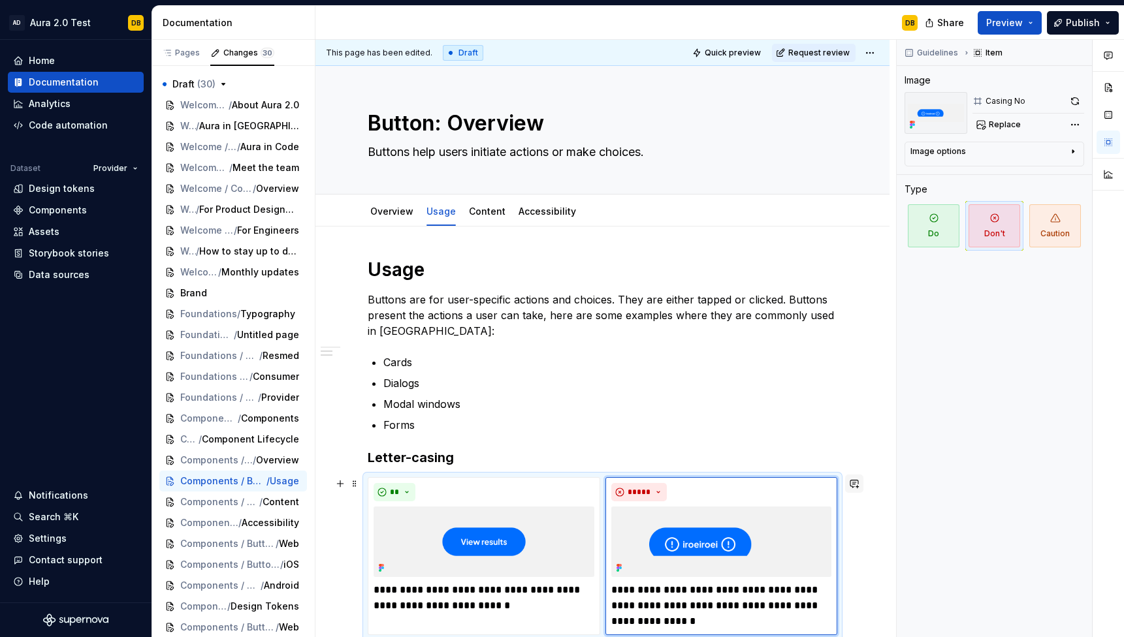
click at [863, 475] on button "button" at bounding box center [854, 484] width 18 height 18
click at [853, 285] on icon "Send" at bounding box center [856, 285] width 8 height 8
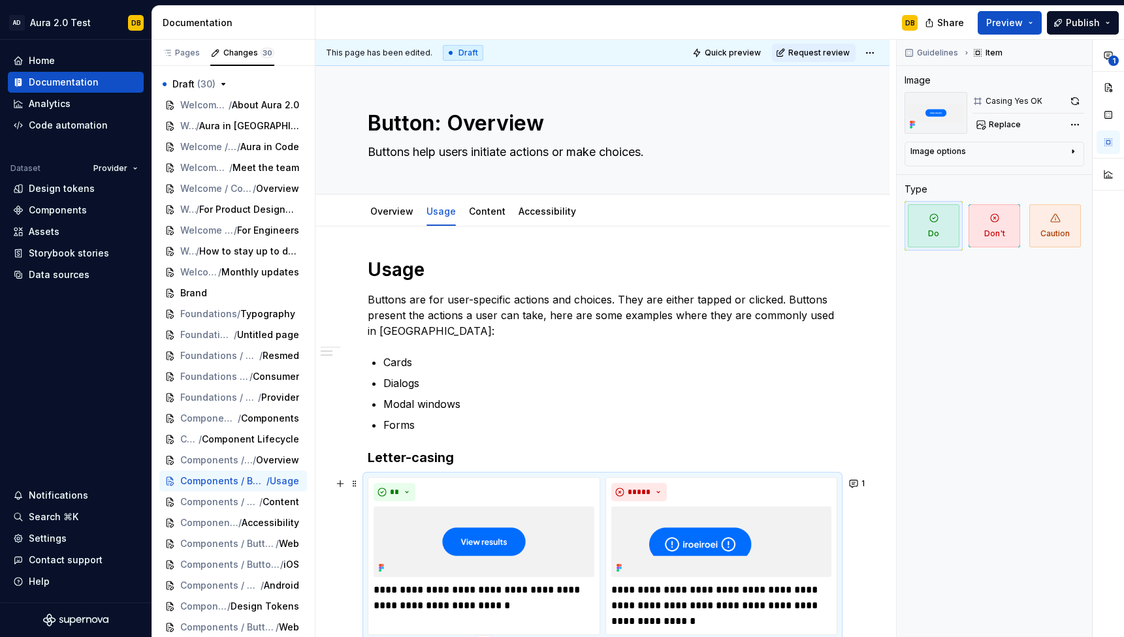
click at [543, 214] on link "Accessibility" at bounding box center [546, 211] width 57 height 11
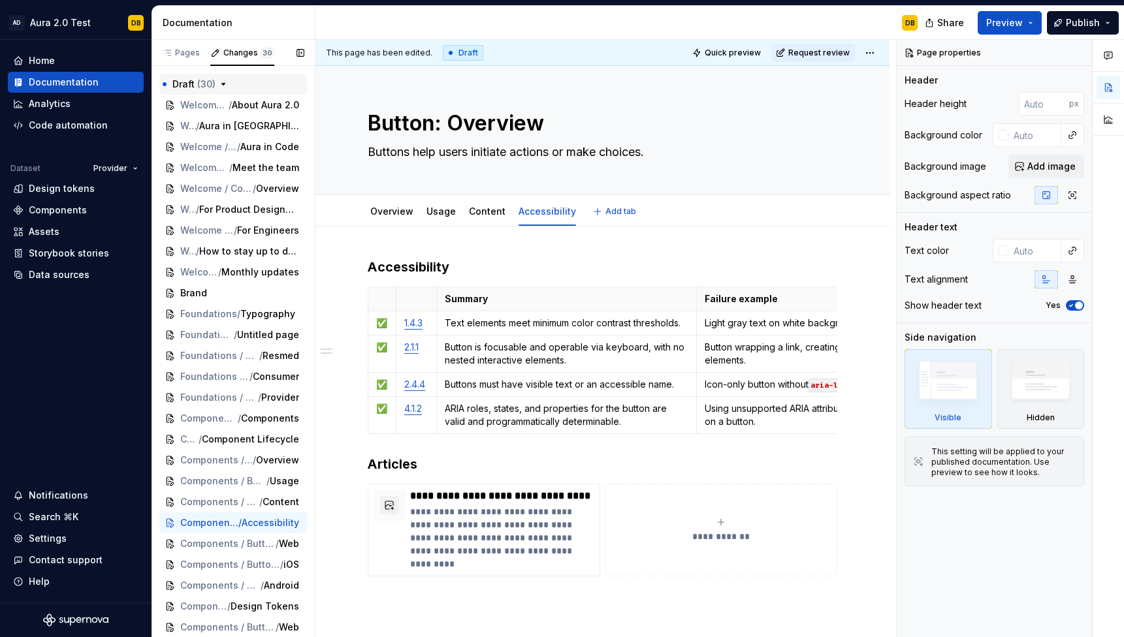
type textarea "*"
click at [54, 61] on div "Home" at bounding box center [42, 60] width 26 height 13
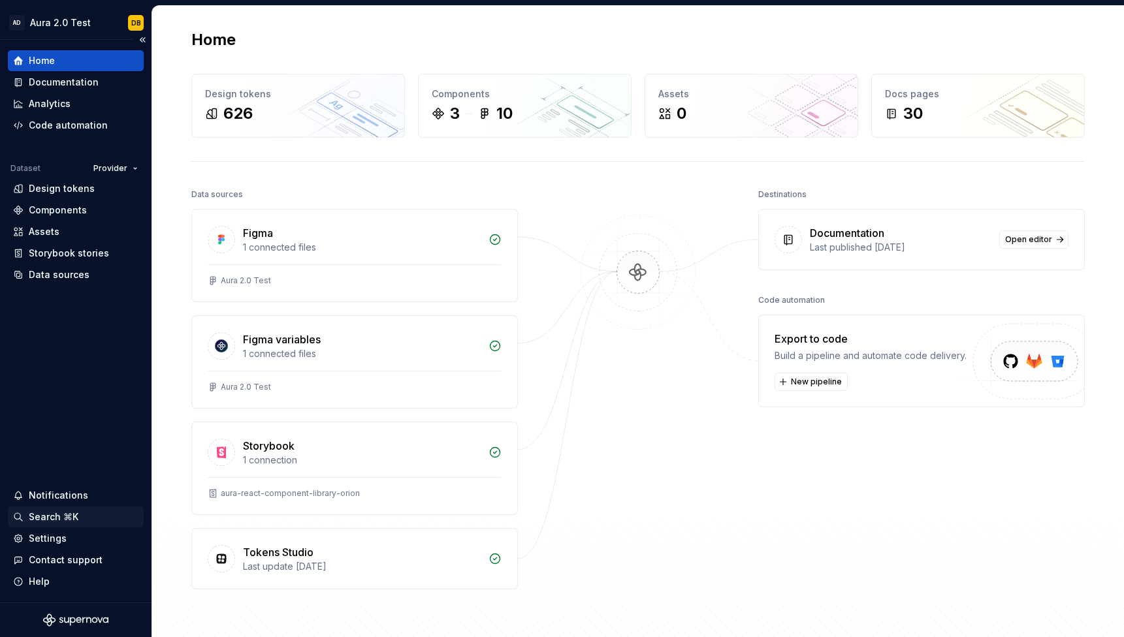
click at [65, 517] on div "Search ⌘K" at bounding box center [54, 517] width 50 height 13
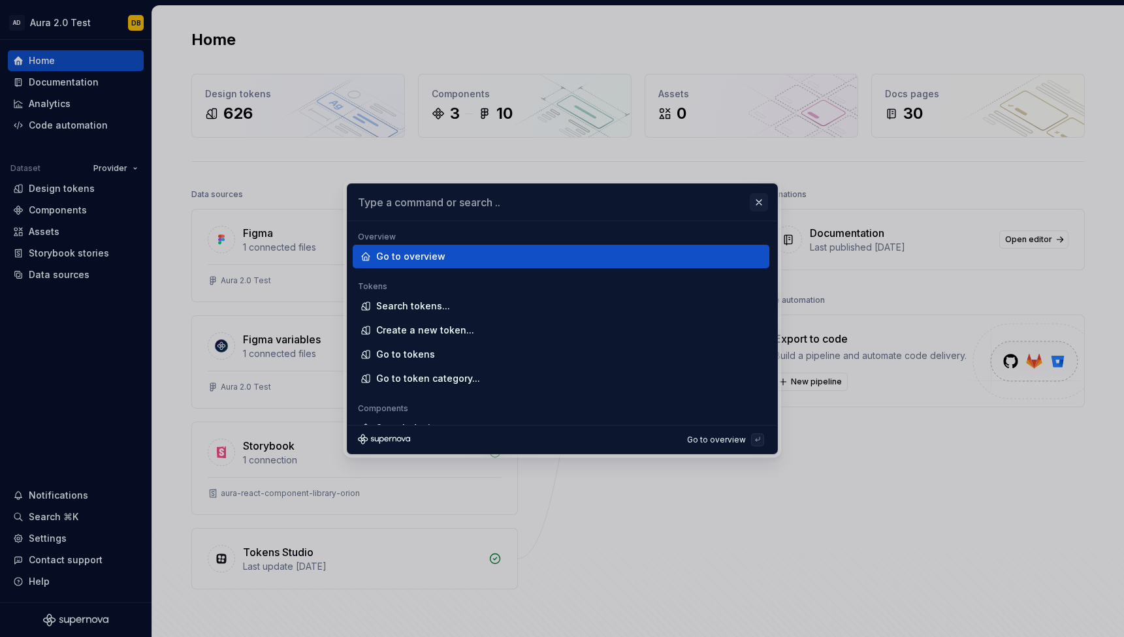
click at [757, 202] on button "button" at bounding box center [759, 202] width 18 height 18
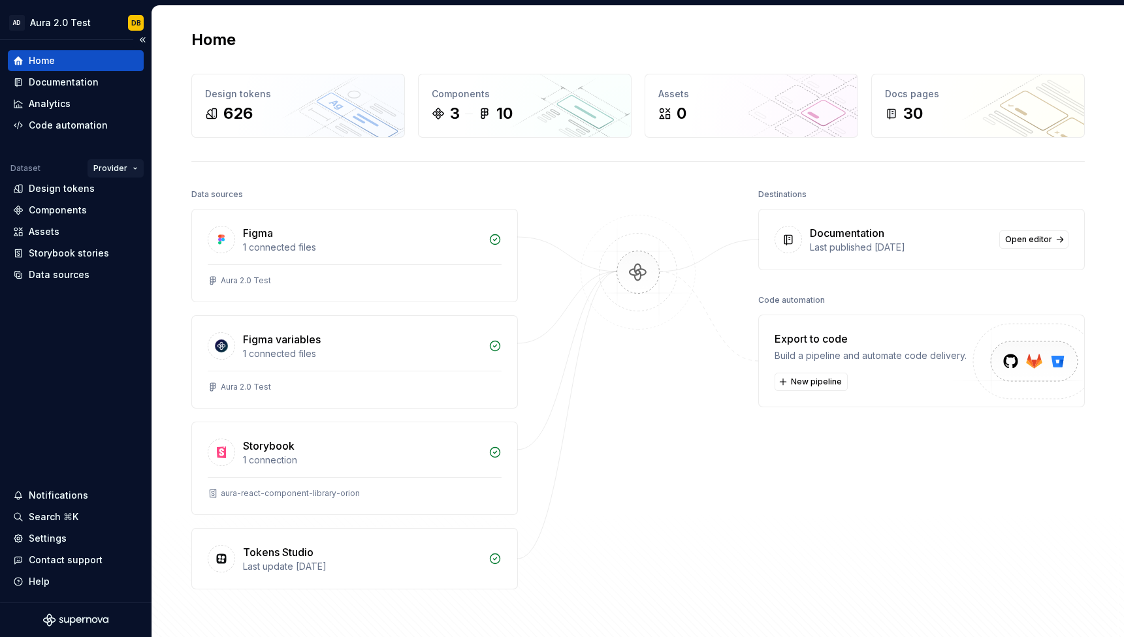
click at [133, 170] on html "AD Aura 2.0 Test DB Home Documentation Analytics Code automation Dataset Provid…" at bounding box center [562, 318] width 1124 height 637
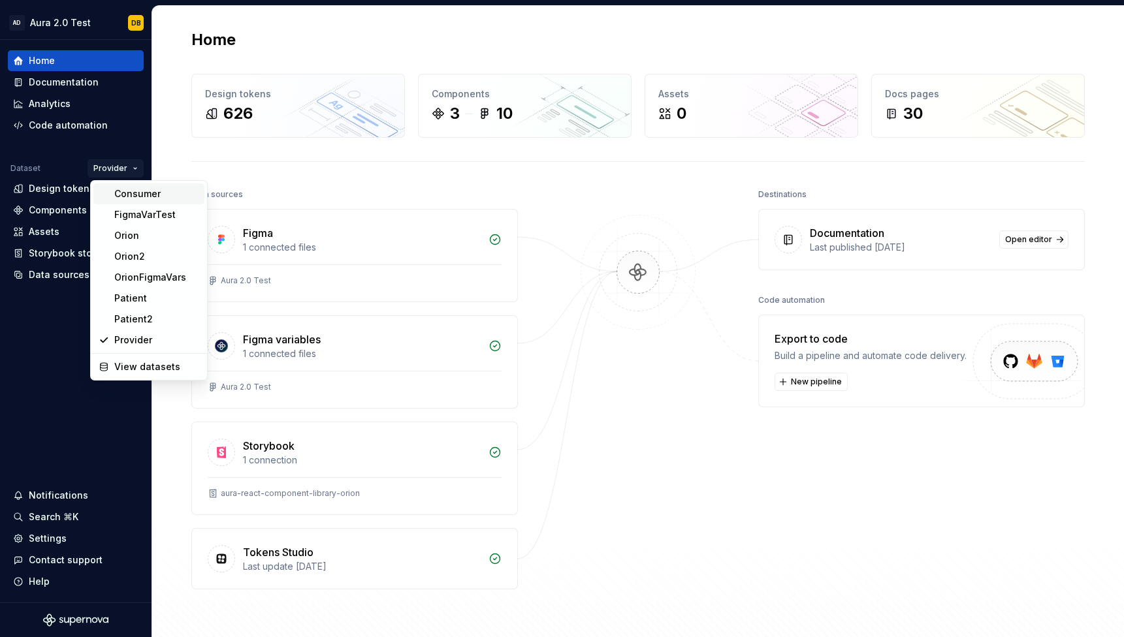
click at [135, 199] on div "Consumer" at bounding box center [156, 193] width 85 height 13
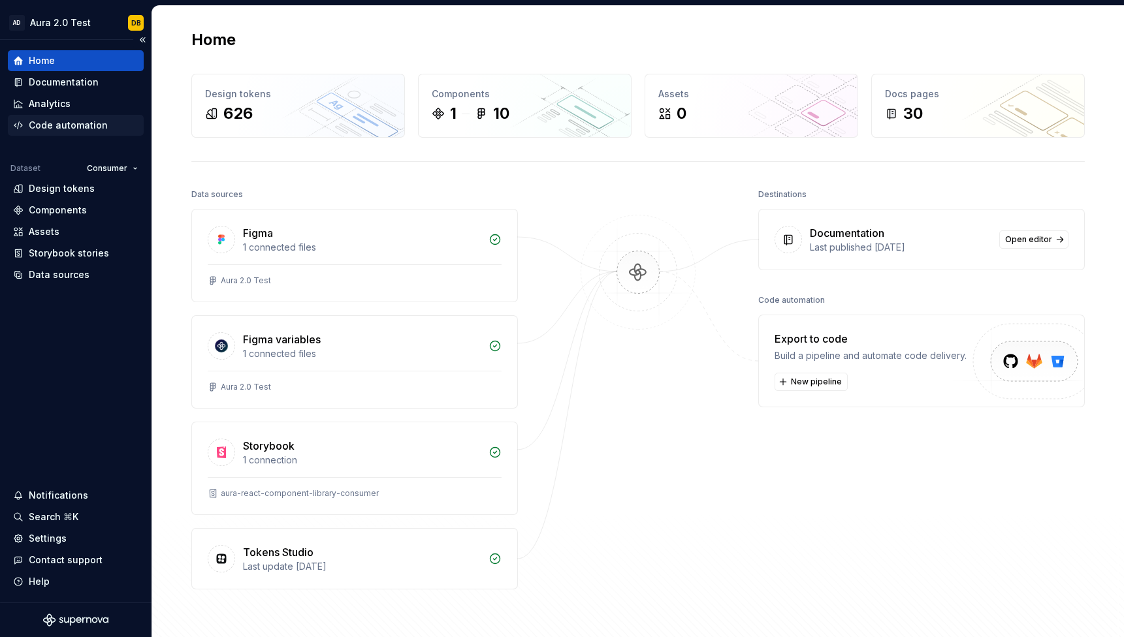
click at [82, 129] on div "Code automation" at bounding box center [68, 125] width 79 height 13
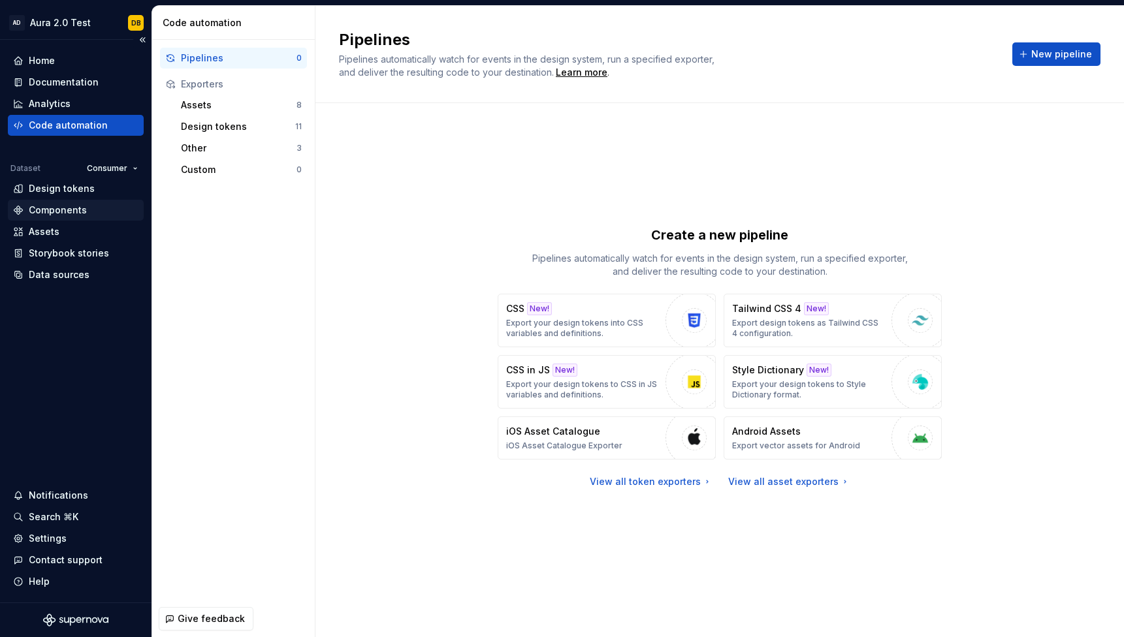
click at [68, 207] on div "Components" at bounding box center [58, 210] width 58 height 13
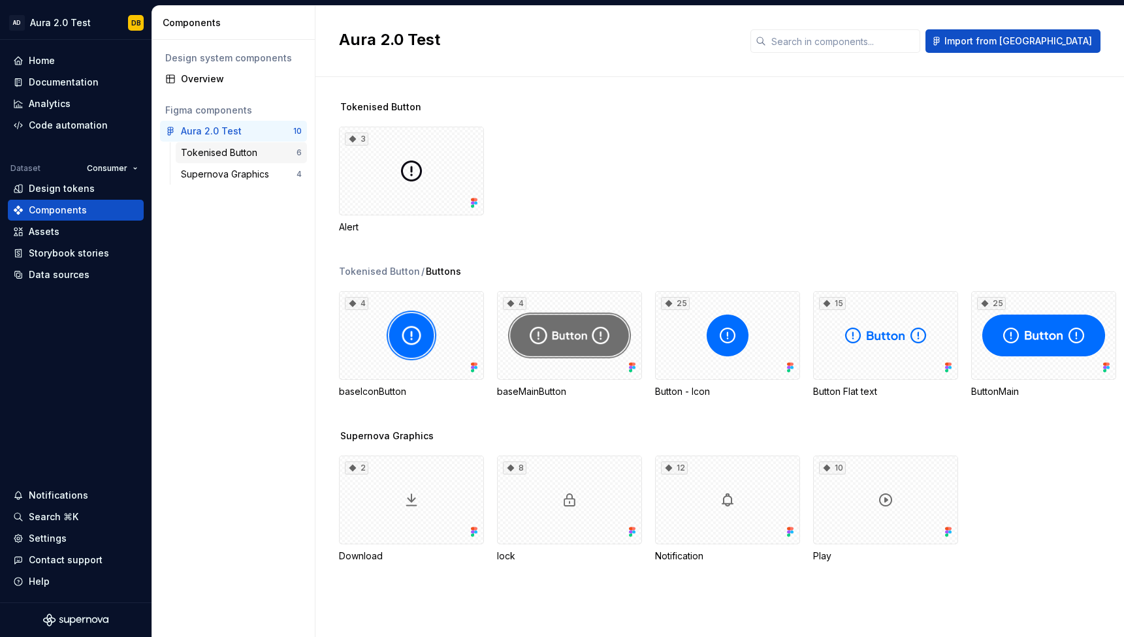
click at [220, 153] on div "Tokenised Button" at bounding box center [222, 152] width 82 height 13
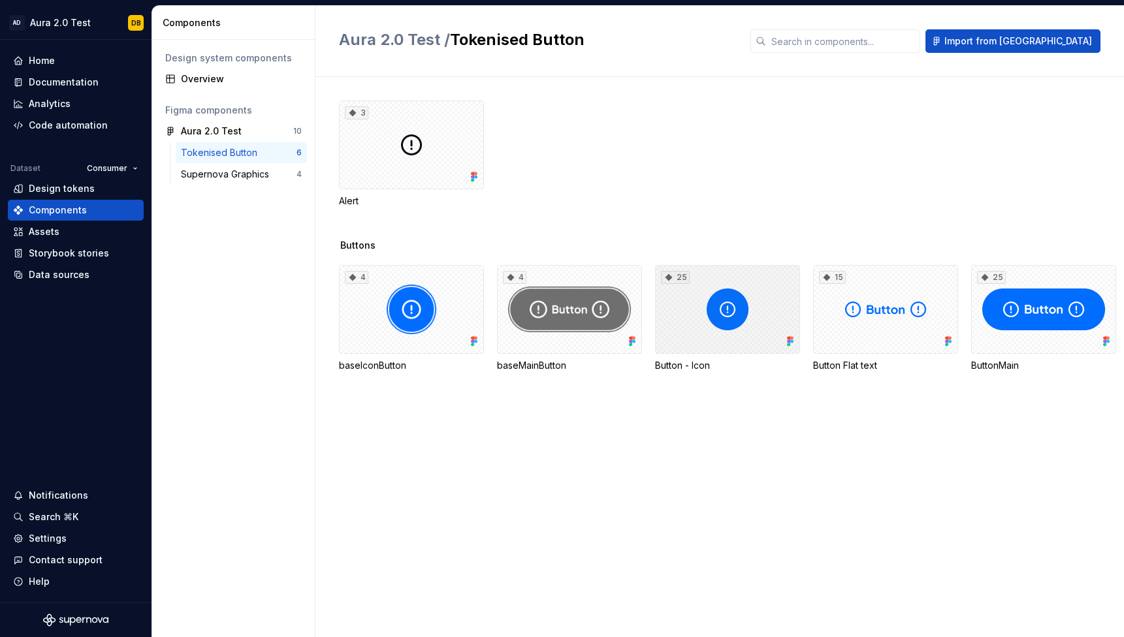
click at [690, 319] on div "25" at bounding box center [727, 309] width 145 height 89
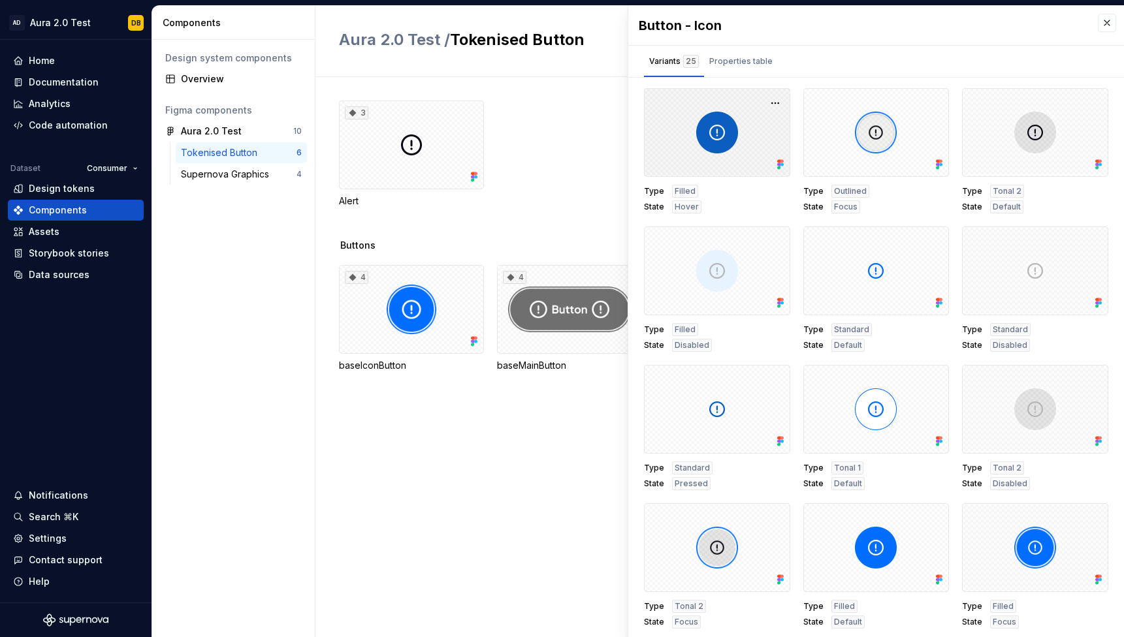
click at [759, 150] on div at bounding box center [717, 132] width 146 height 89
click at [775, 103] on button "button" at bounding box center [775, 103] width 18 height 18
click at [1108, 17] on button "button" at bounding box center [1107, 23] width 18 height 18
